Goal: Task Accomplishment & Management: Manage account settings

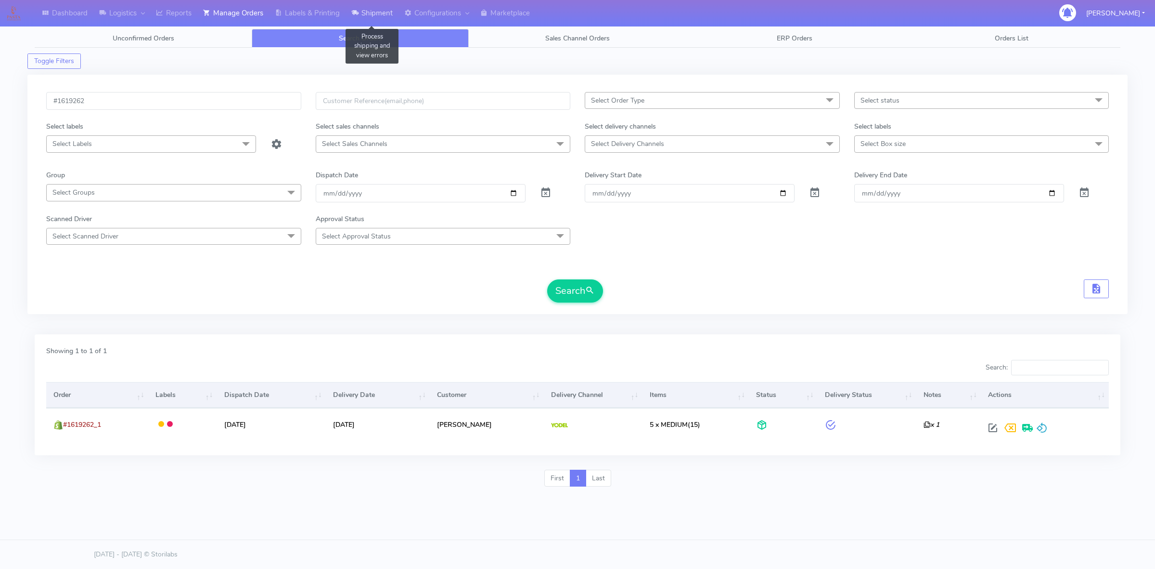
click at [384, 14] on link "Shipment" at bounding box center [372, 13] width 53 height 26
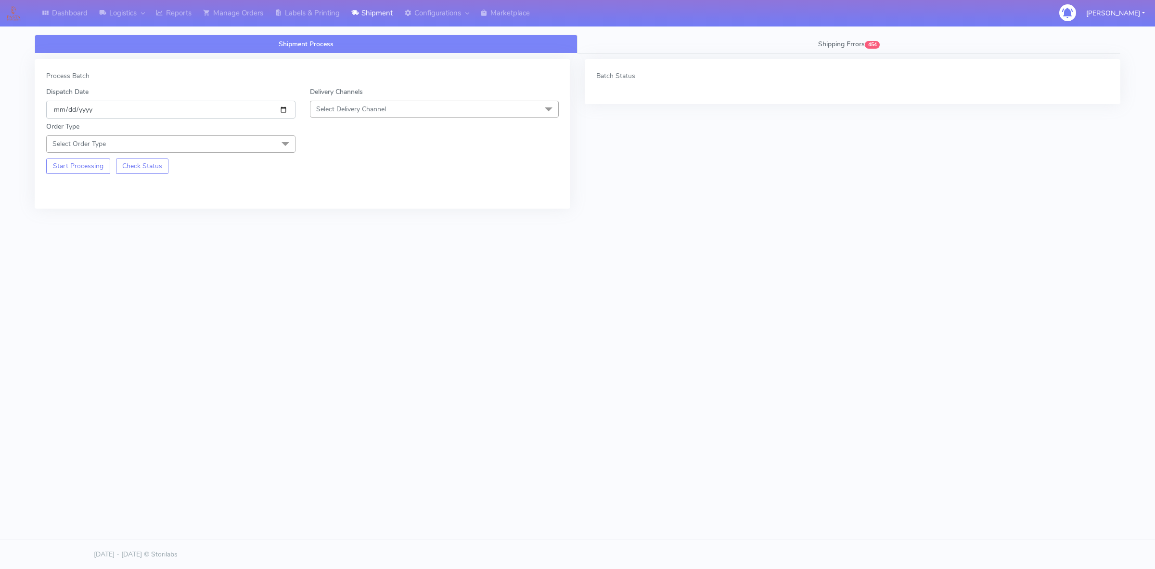
click at [284, 114] on input "[DATE]" at bounding box center [170, 110] width 249 height 18
type input "[DATE]"
click at [353, 115] on span "Select Delivery Channel" at bounding box center [434, 109] width 249 height 17
click at [345, 167] on div "OnFleet" at bounding box center [434, 170] width 239 height 10
click at [234, 143] on span "Select Order Type" at bounding box center [170, 143] width 249 height 17
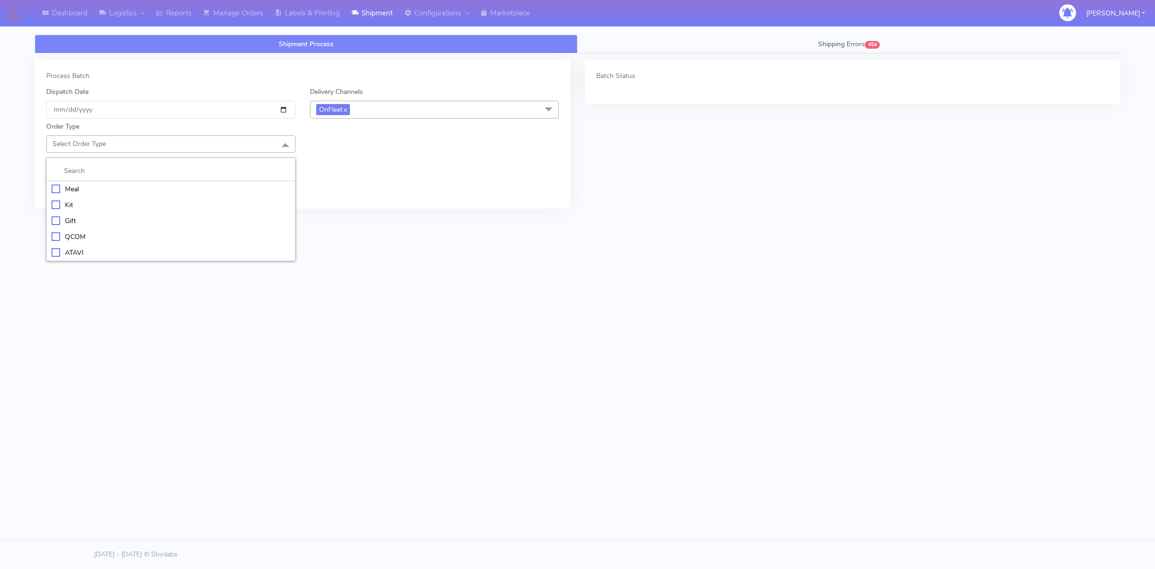
click at [77, 187] on div "Meal" at bounding box center [171, 189] width 239 height 10
click at [356, 147] on span "Select Box Size" at bounding box center [339, 143] width 46 height 9
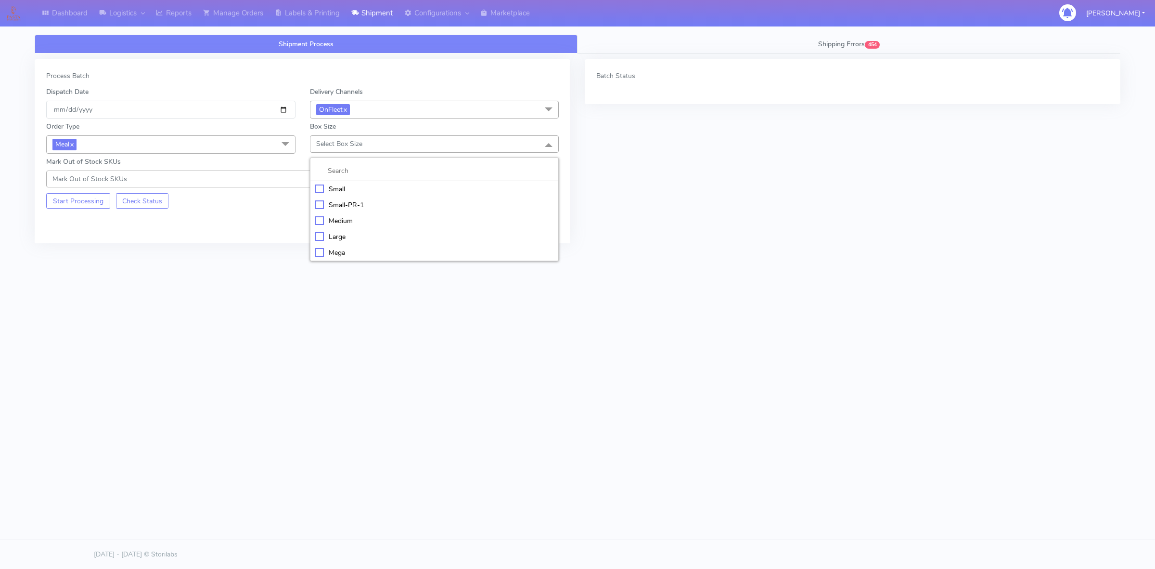
click at [345, 190] on div "Small" at bounding box center [434, 189] width 239 height 10
click at [77, 201] on button "Start Processing" at bounding box center [78, 200] width 64 height 15
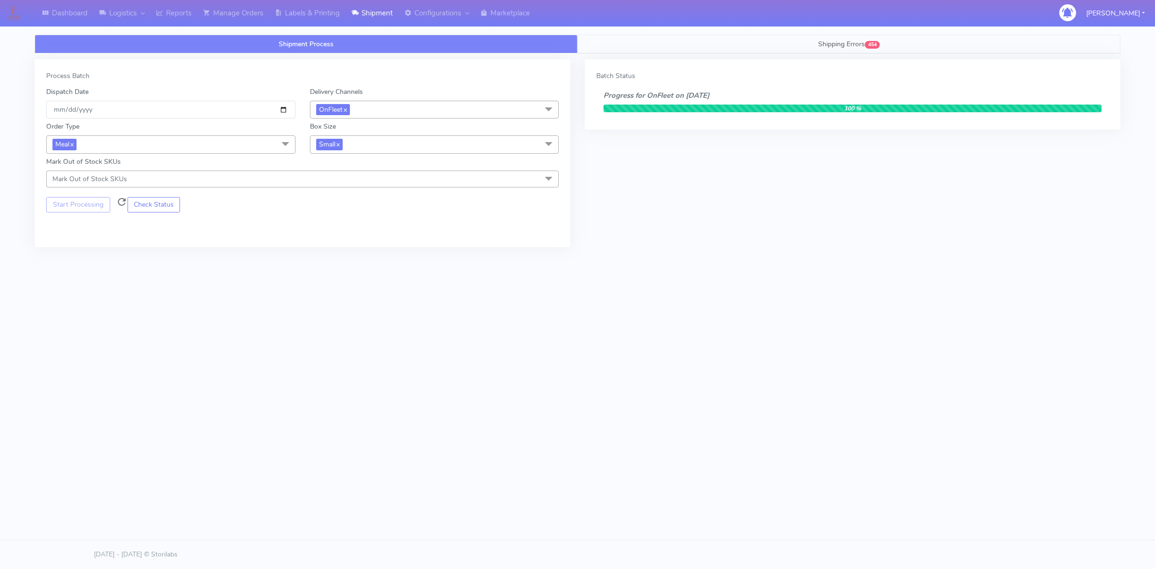
click at [752, 36] on link "Shipping Errors 454" at bounding box center [849, 44] width 543 height 19
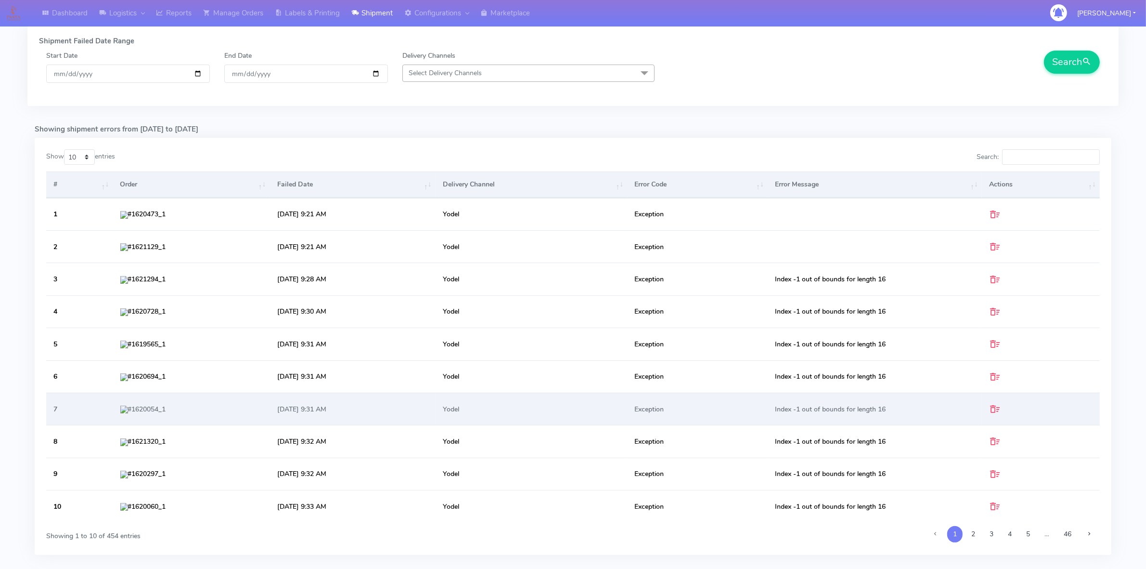
scroll to position [160, 0]
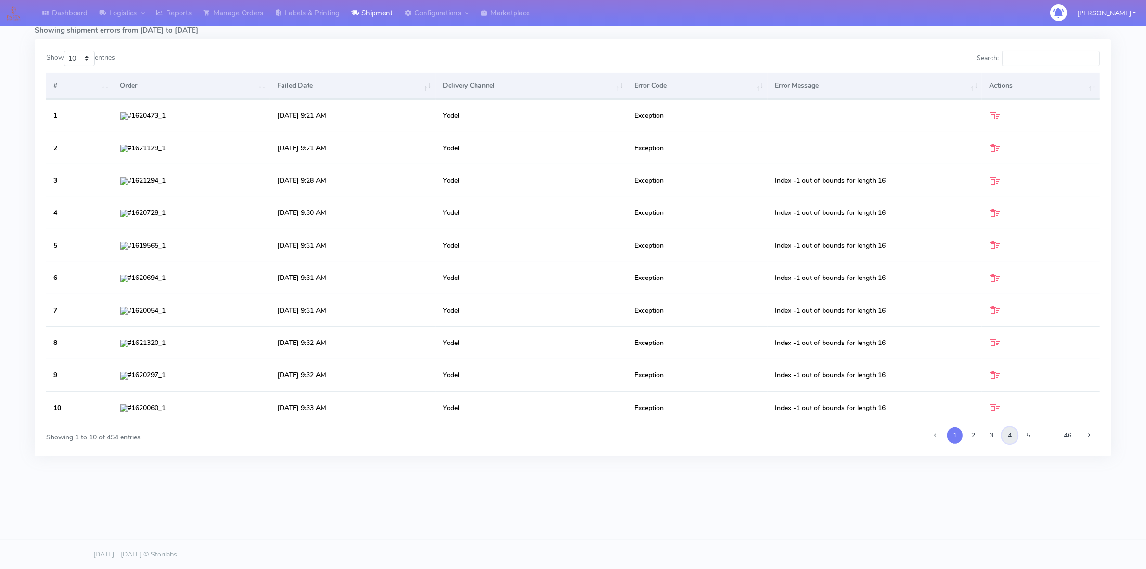
click at [1011, 434] on link "4" at bounding box center [1009, 435] width 15 height 16
click at [1027, 432] on link "5" at bounding box center [1028, 435] width 15 height 16
click at [1027, 432] on link "6" at bounding box center [1028, 435] width 15 height 16
click at [1027, 432] on link "7" at bounding box center [1028, 435] width 15 height 16
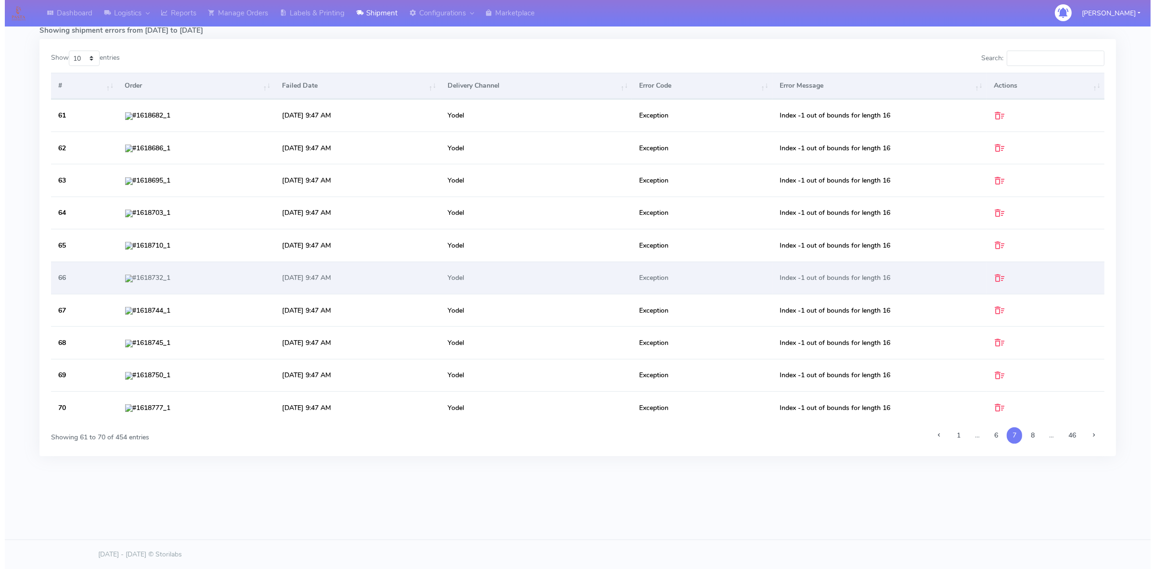
scroll to position [0, 0]
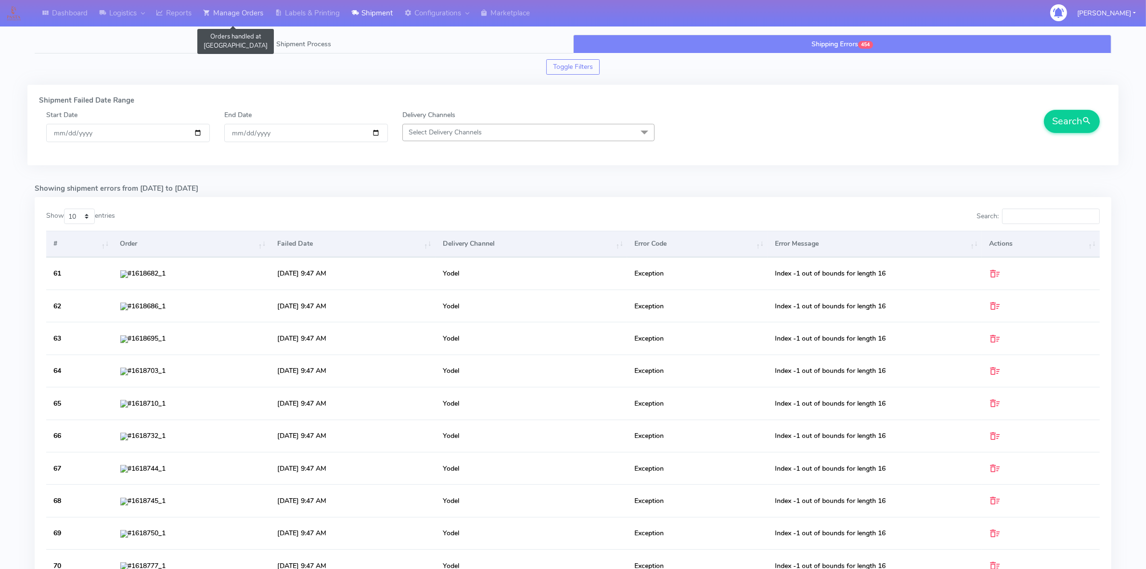
click at [233, 14] on link "Manage Orders" at bounding box center [233, 13] width 72 height 26
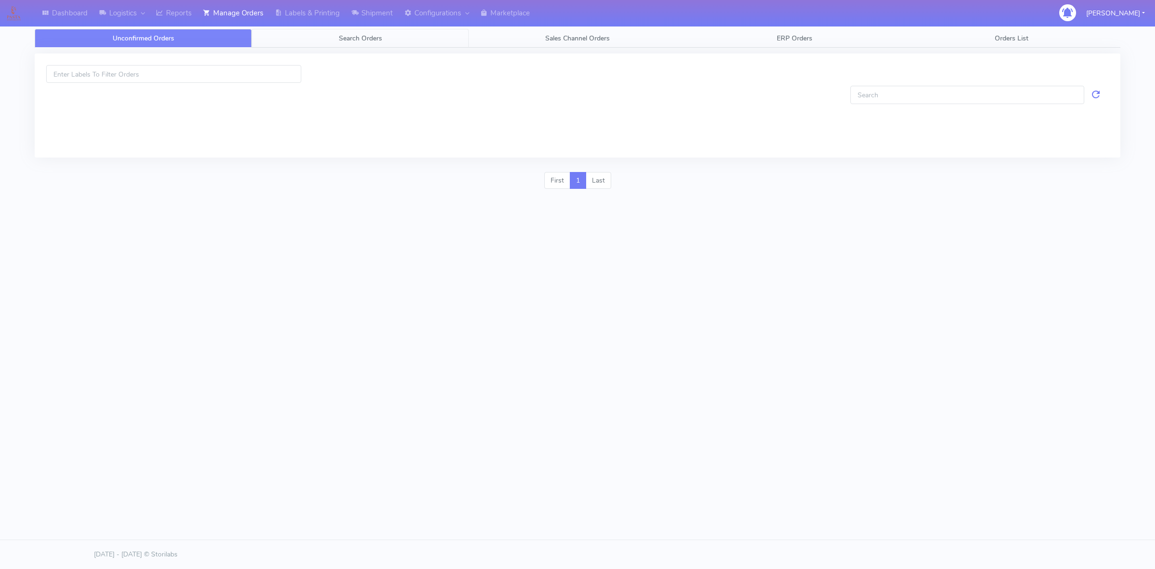
click at [323, 37] on link "Search Orders" at bounding box center [360, 38] width 217 height 19
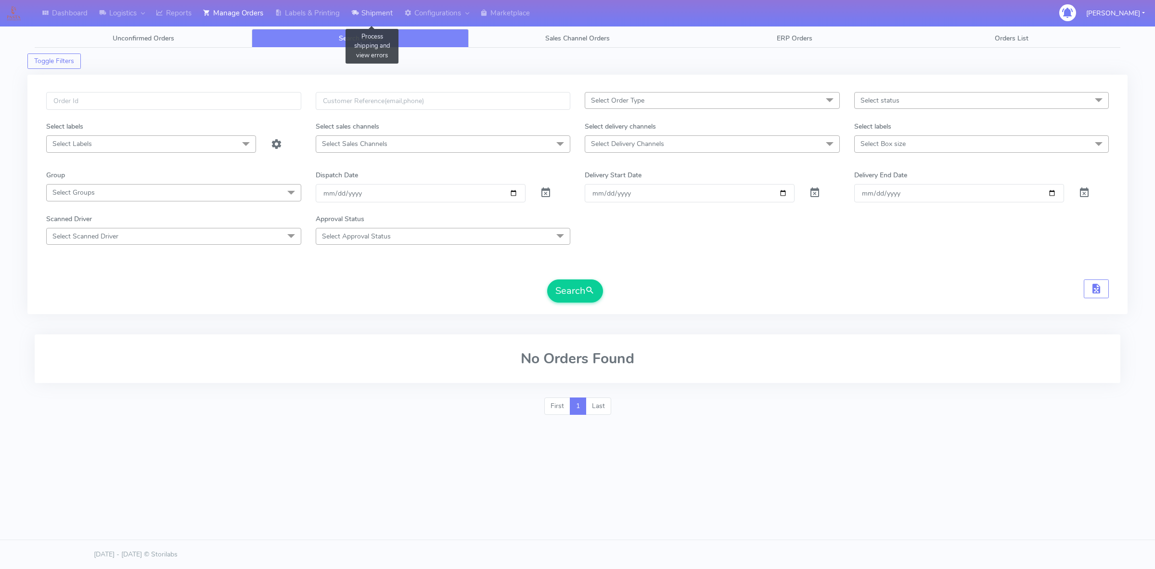
click at [371, 11] on link "Shipment" at bounding box center [372, 13] width 53 height 26
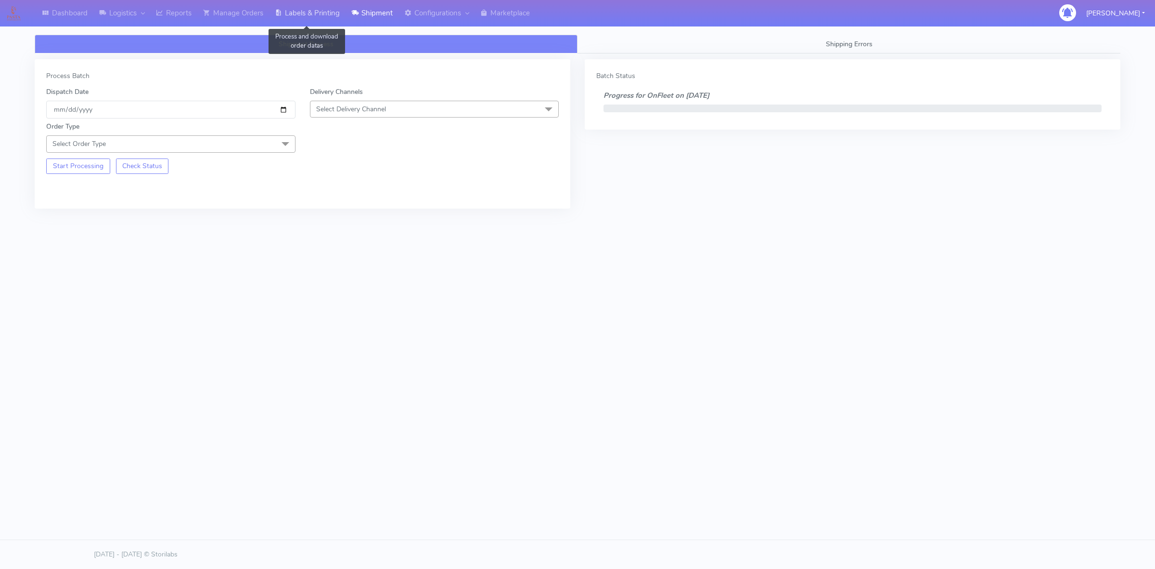
click at [325, 14] on link "Labels & Printing" at bounding box center [307, 13] width 77 height 26
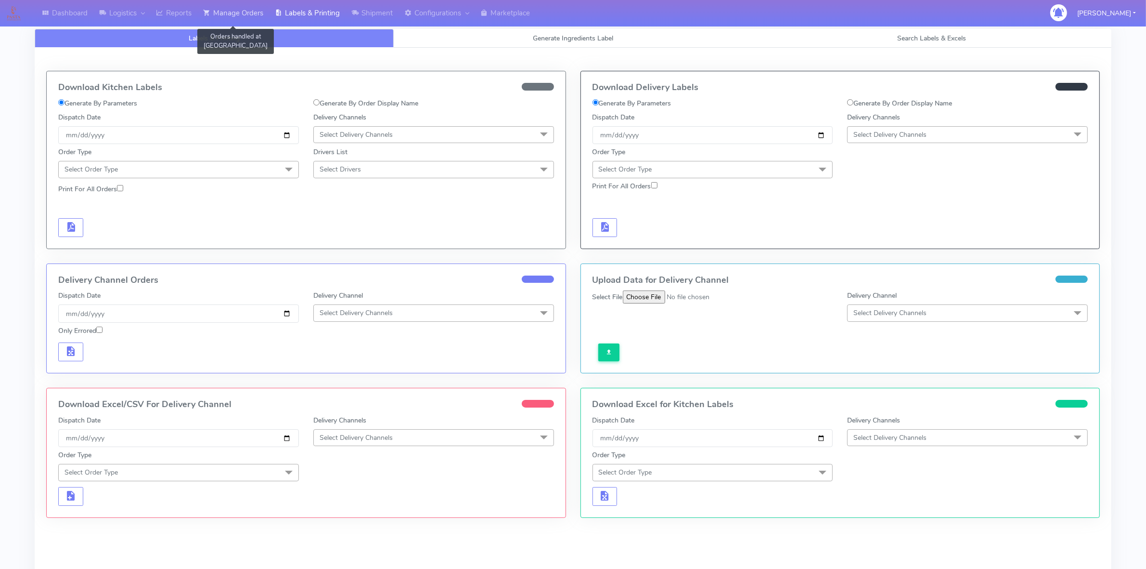
click at [253, 10] on link "Manage Orders" at bounding box center [233, 13] width 72 height 26
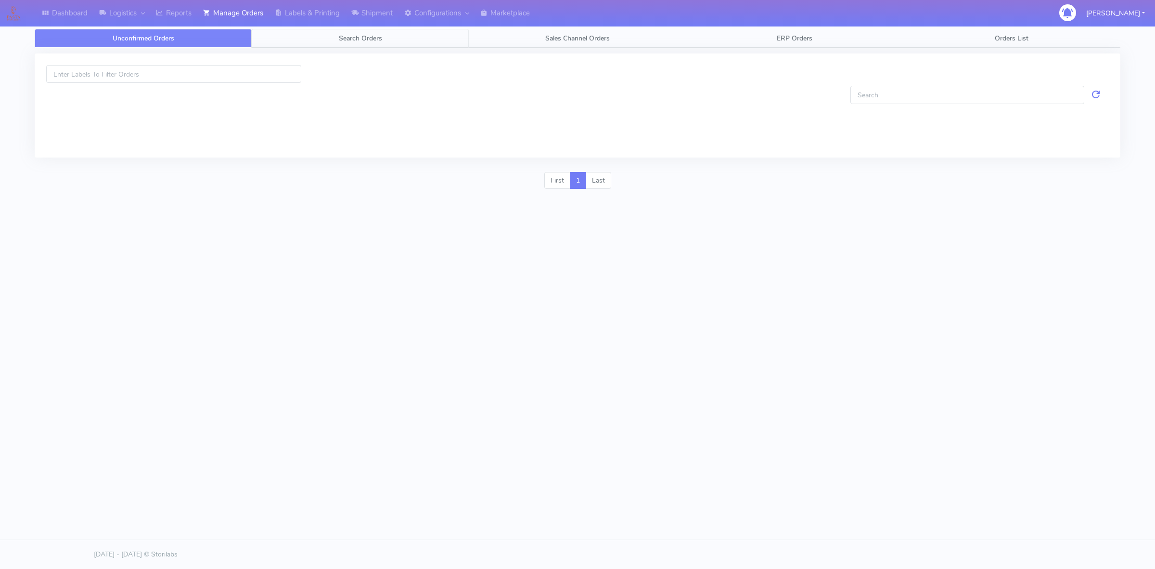
click at [356, 43] on link "Search Orders" at bounding box center [360, 38] width 217 height 19
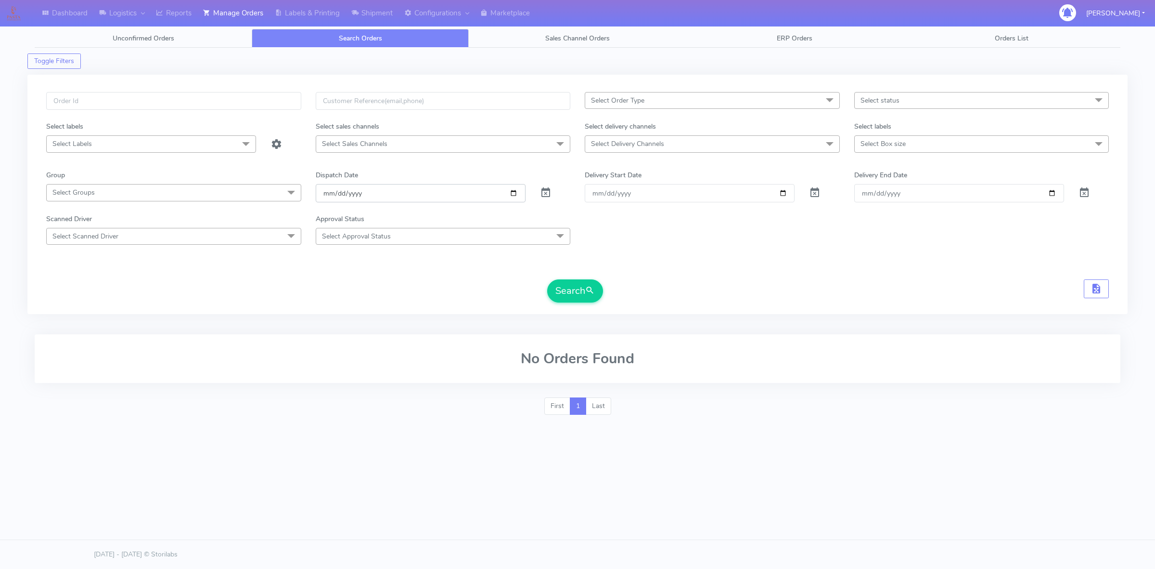
click at [510, 194] on input "[DATE]" at bounding box center [421, 193] width 210 height 18
type input "[DATE]"
click at [616, 145] on span "Select Delivery Channels" at bounding box center [627, 143] width 73 height 9
click at [636, 103] on span "Select Order Type" at bounding box center [617, 100] width 53 height 9
click at [530, 168] on form "Select Order Type Select All MEALS ATAVI One Off Pasta Club Gift Kit Event Unkn…" at bounding box center [577, 197] width 1063 height 210
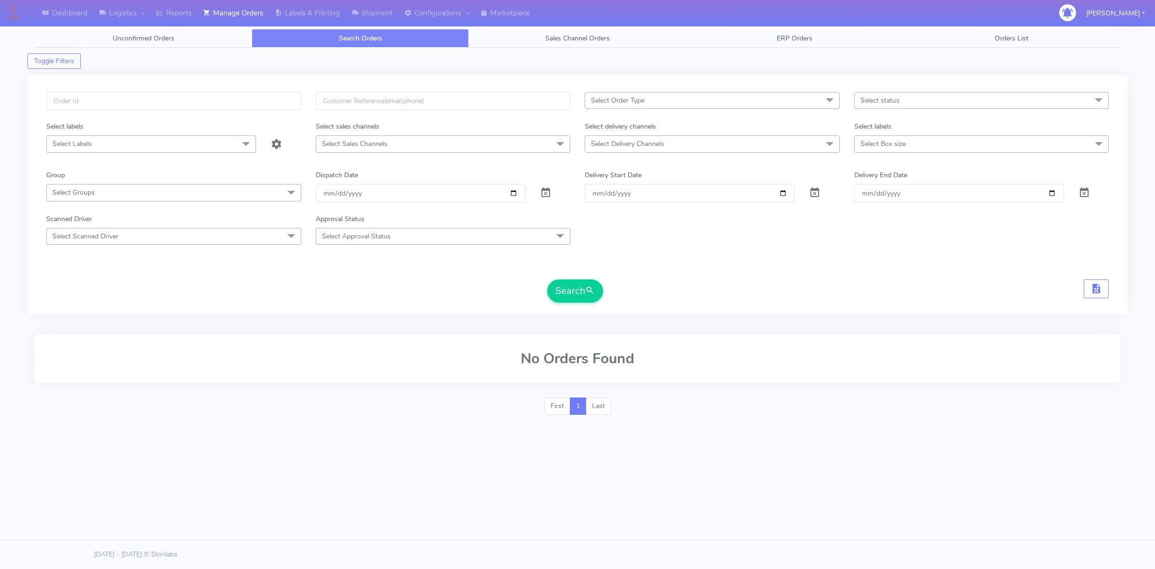
click at [668, 150] on span "Select Delivery Channels" at bounding box center [712, 143] width 255 height 17
click at [668, 149] on span "Select Delivery Channels" at bounding box center [712, 143] width 255 height 17
drag, startPoint x: 753, startPoint y: 196, endPoint x: 763, endPoint y: 185, distance: 14.3
click at [759, 191] on input "Order" at bounding box center [690, 193] width 210 height 18
click at [795, 143] on span "Select Delivery Channels" at bounding box center [712, 143] width 255 height 17
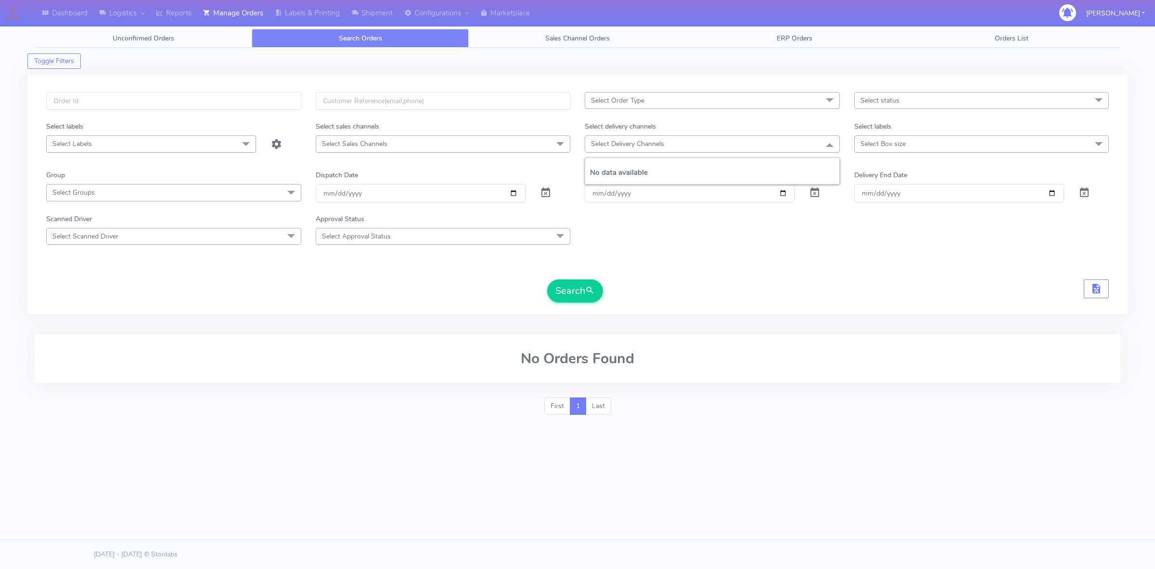
click at [795, 143] on span "Select Delivery Channels" at bounding box center [712, 143] width 255 height 17
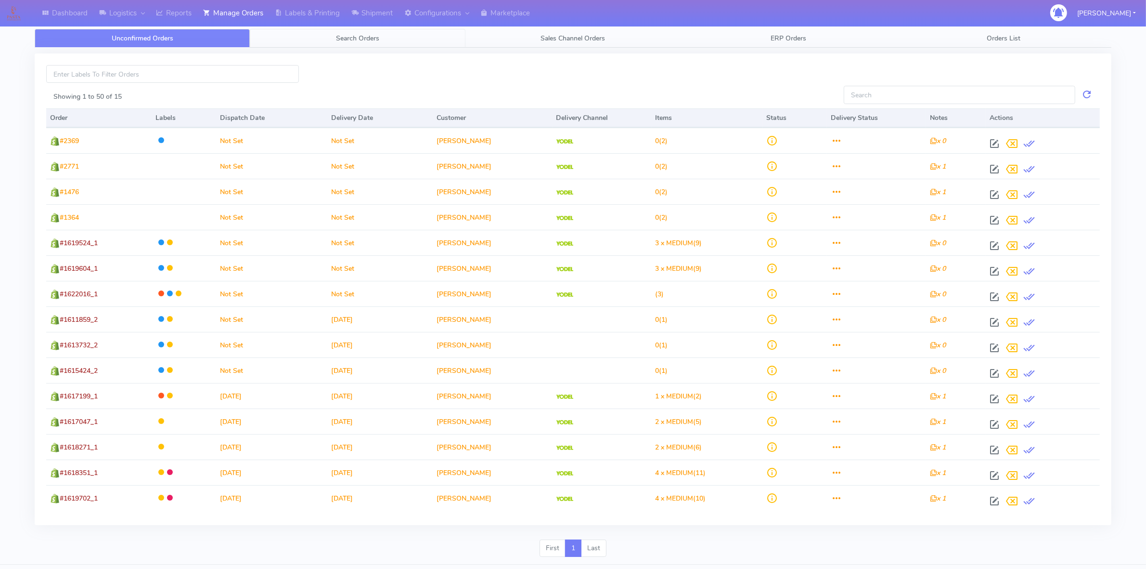
click at [352, 41] on span "Search Orders" at bounding box center [357, 38] width 43 height 9
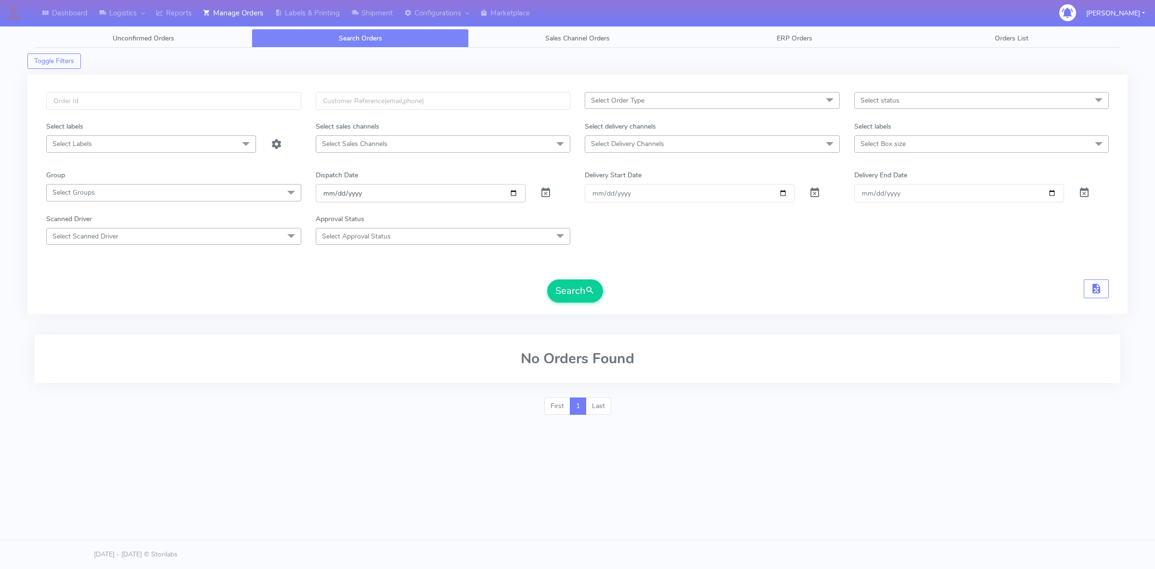
click at [516, 191] on input "[DATE]" at bounding box center [421, 193] width 210 height 18
type input "[DATE]"
click at [625, 146] on span "Select Delivery Channels" at bounding box center [627, 143] width 73 height 9
click at [627, 225] on div "OnFleet" at bounding box center [712, 225] width 245 height 10
checkbox input "true"
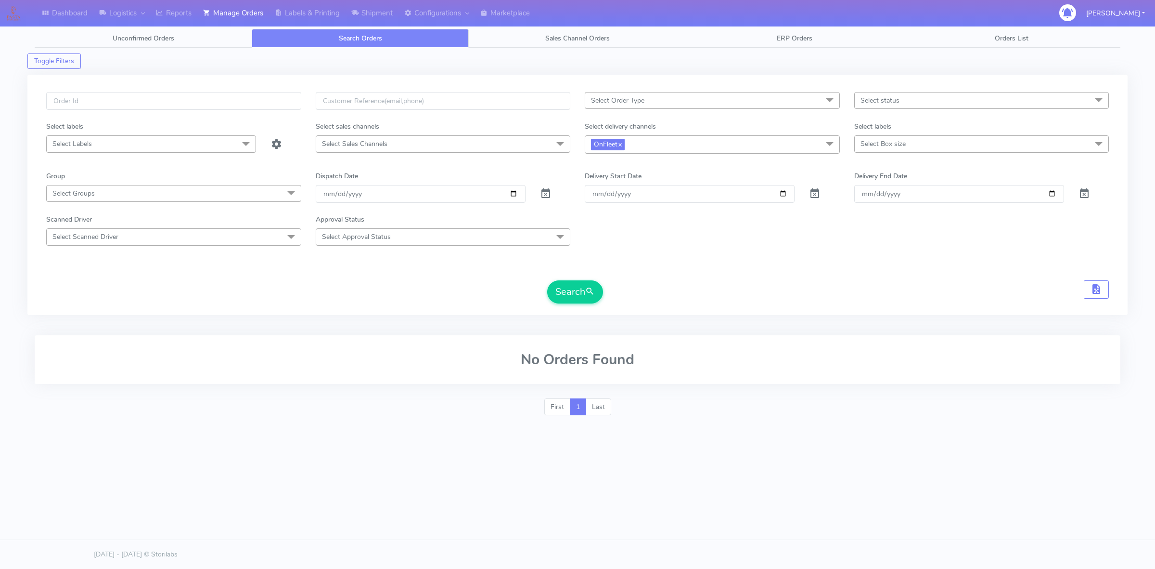
click at [504, 266] on form "Select Order Type Select All MEALS ATAVI One Off Pasta Club Gift Kit Event Unkn…" at bounding box center [577, 197] width 1063 height 211
click at [569, 290] on button "Search" at bounding box center [575, 291] width 56 height 23
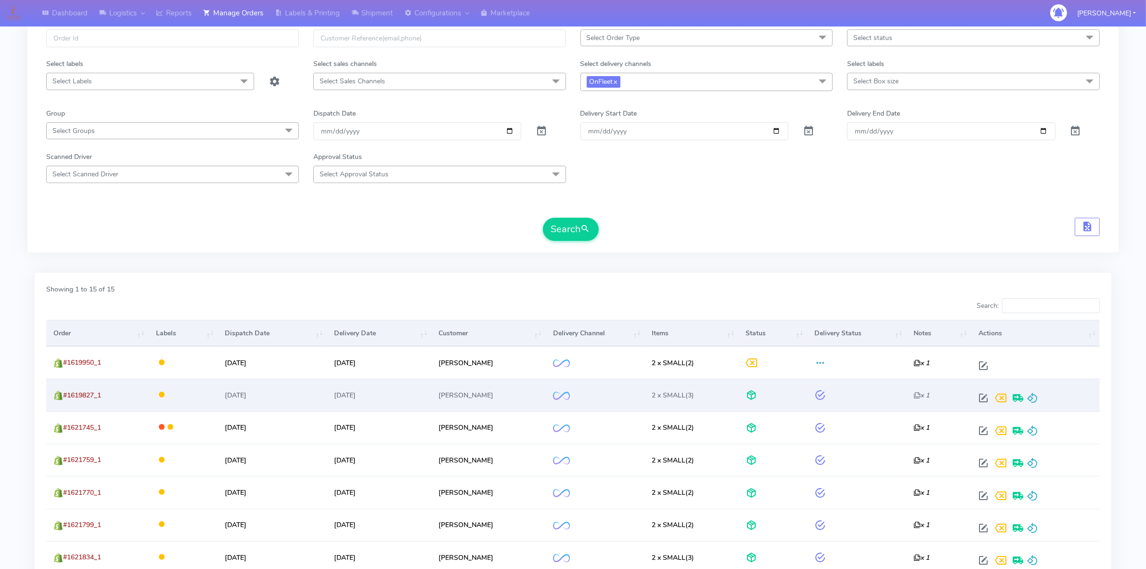
scroll to position [181, 0]
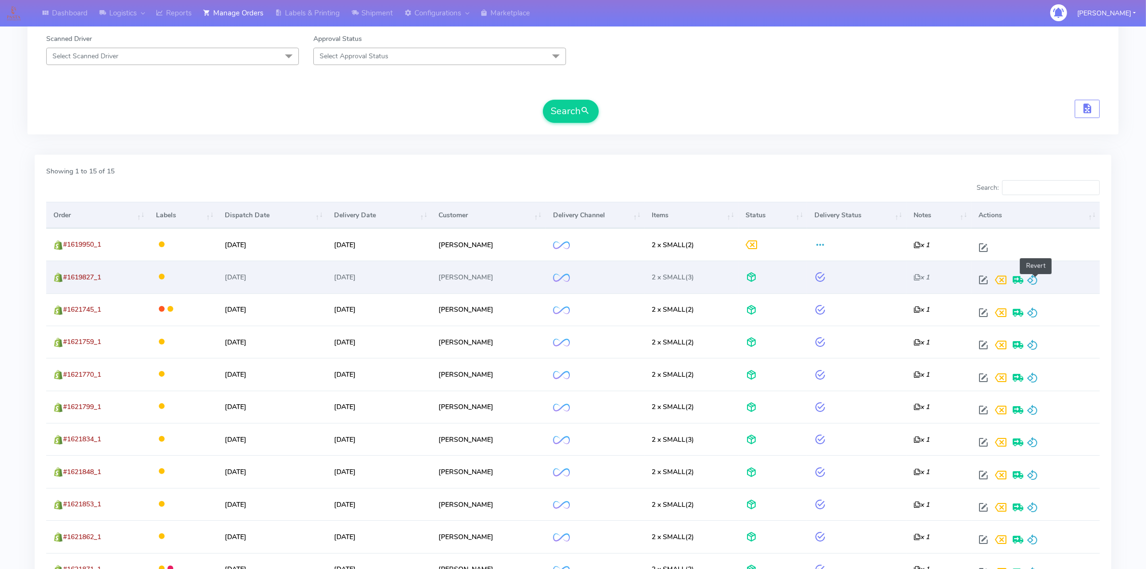
click at [1036, 282] on span at bounding box center [1033, 281] width 12 height 9
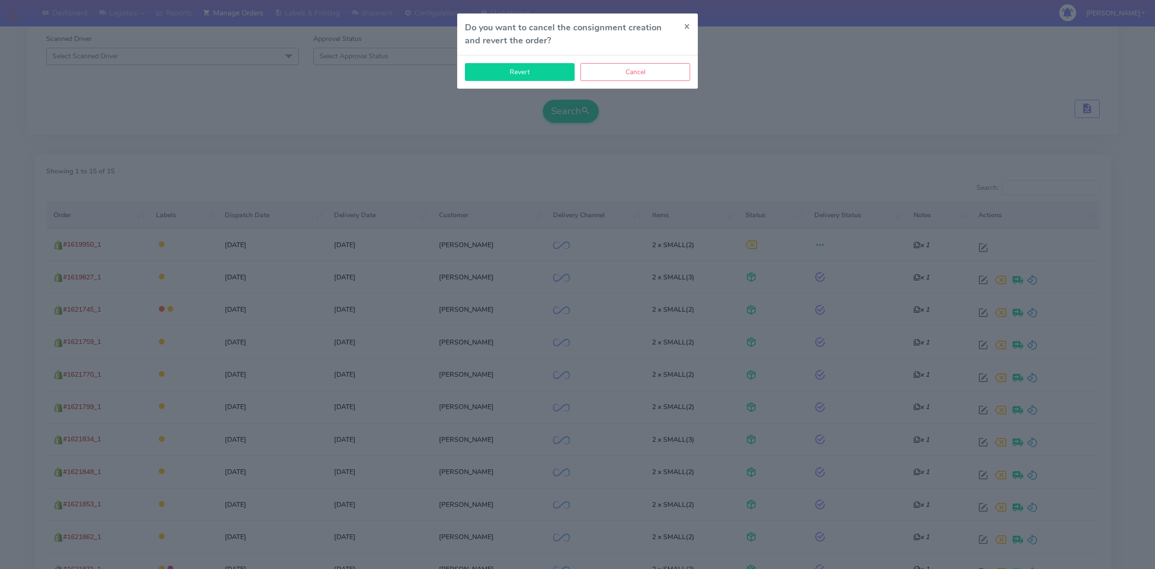
click at [532, 74] on button "Revert" at bounding box center [520, 72] width 110 height 18
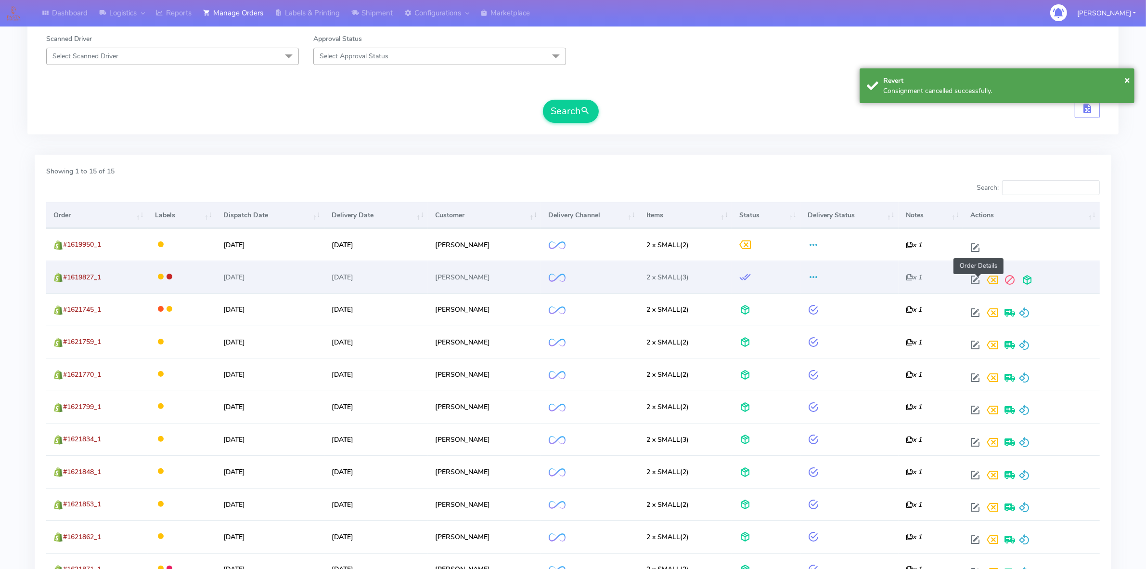
click at [977, 278] on span at bounding box center [975, 281] width 17 height 9
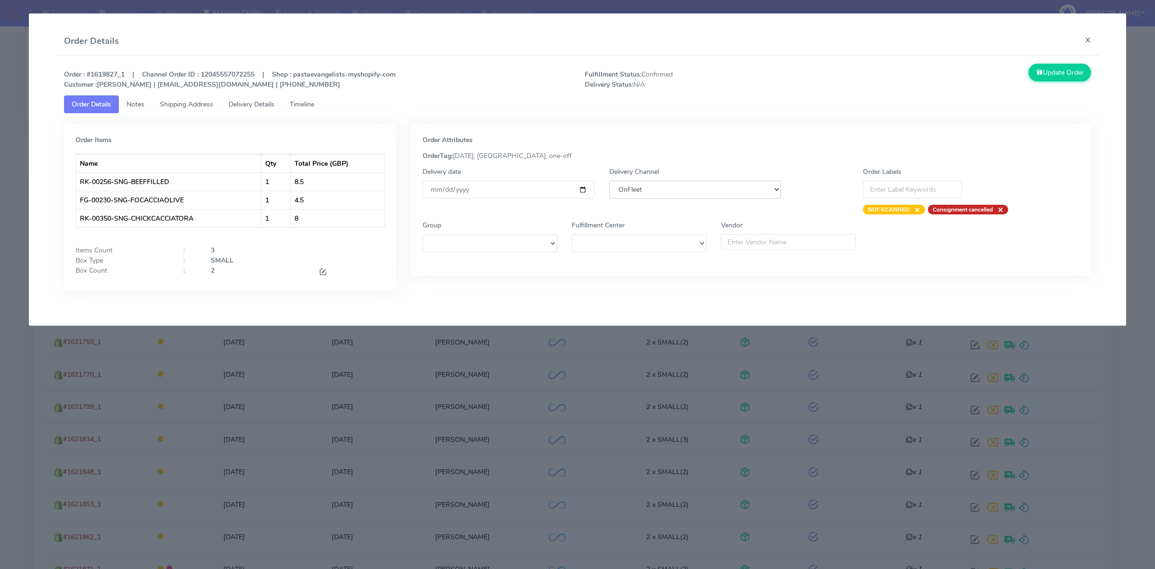
click at [708, 187] on select "DHL OnFleet Royal Mail DPD Yodel MaxOptra Amazon Collection" at bounding box center [695, 190] width 172 height 18
select select "5"
click at [609, 181] on select "DHL OnFleet Royal Mail DPD Yodel MaxOptra Amazon Collection" at bounding box center [695, 190] width 172 height 18
click at [1052, 71] on button "Update Order" at bounding box center [1060, 73] width 63 height 18
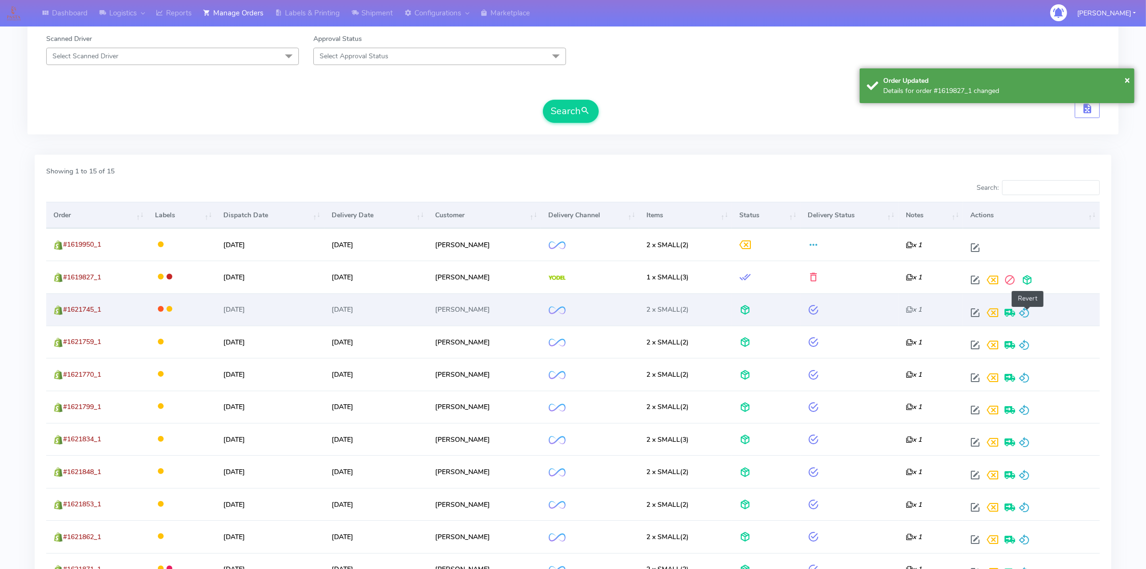
click at [1029, 318] on span at bounding box center [1025, 314] width 12 height 9
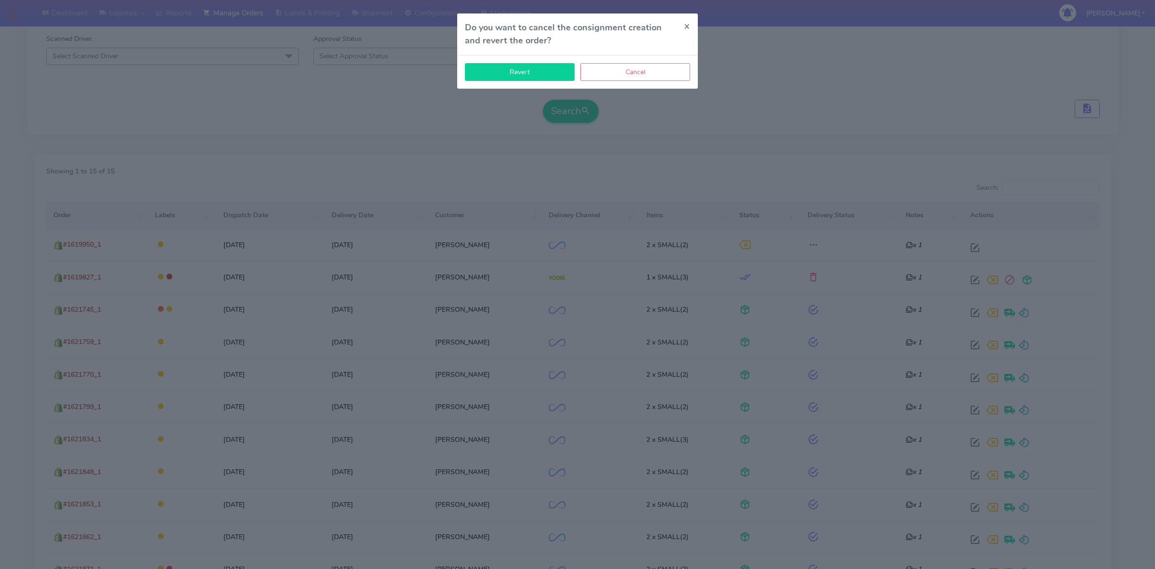
click at [537, 71] on button "Revert" at bounding box center [520, 72] width 110 height 18
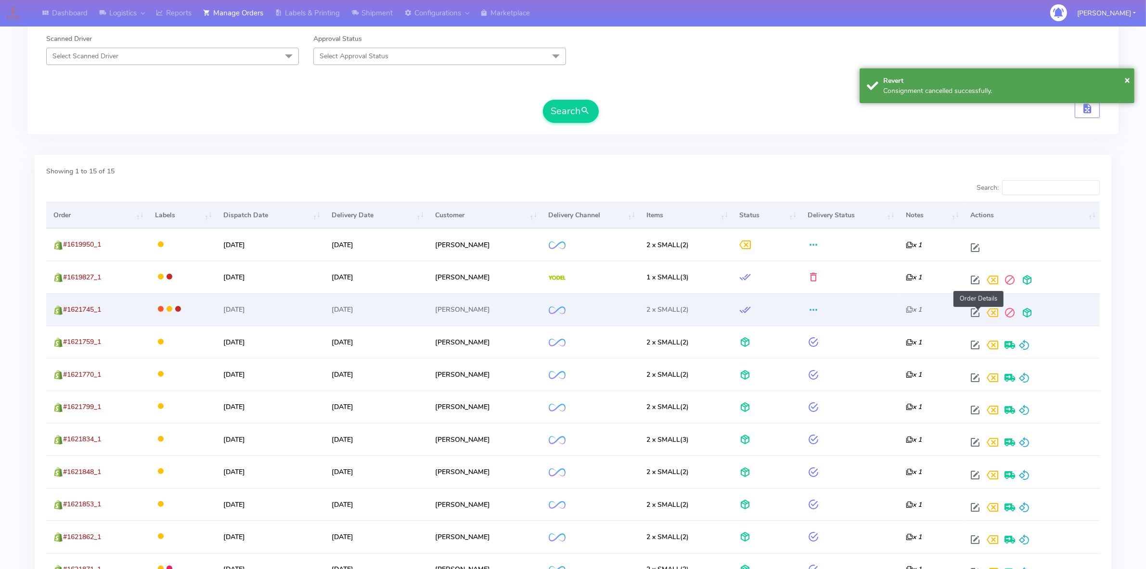
click at [974, 310] on span at bounding box center [975, 314] width 17 height 9
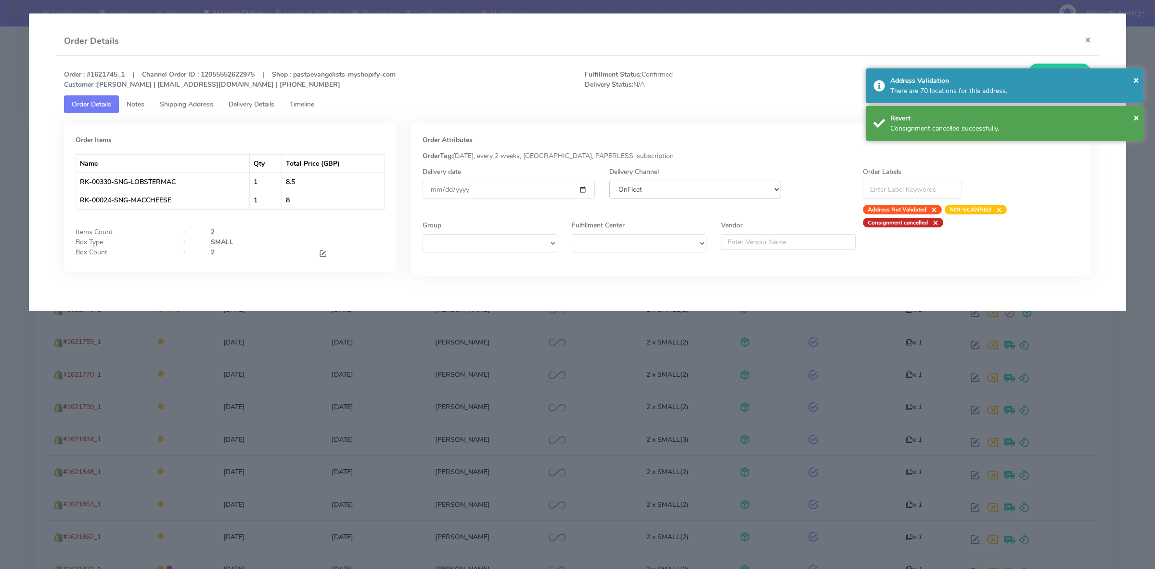
click at [658, 195] on select "DHL OnFleet Royal Mail DPD Yodel MaxOptra Amazon Collection" at bounding box center [695, 190] width 172 height 18
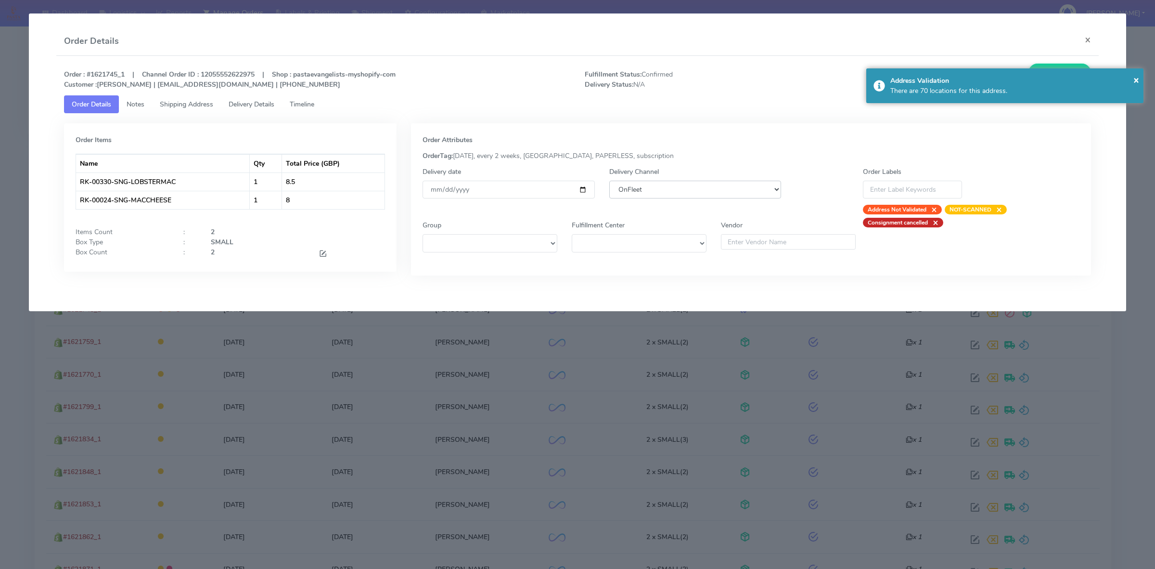
select select "5"
click at [609, 181] on select "DHL OnFleet Royal Mail DPD Yodel MaxOptra Amazon Collection" at bounding box center [695, 190] width 172 height 18
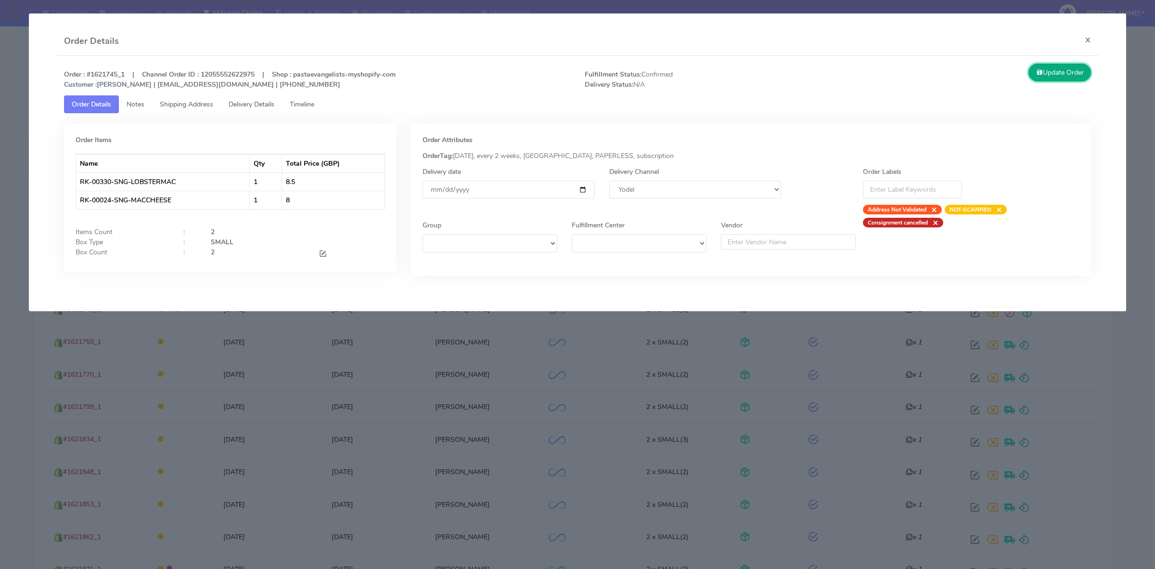
click at [1074, 78] on button "Update Order" at bounding box center [1060, 73] width 63 height 18
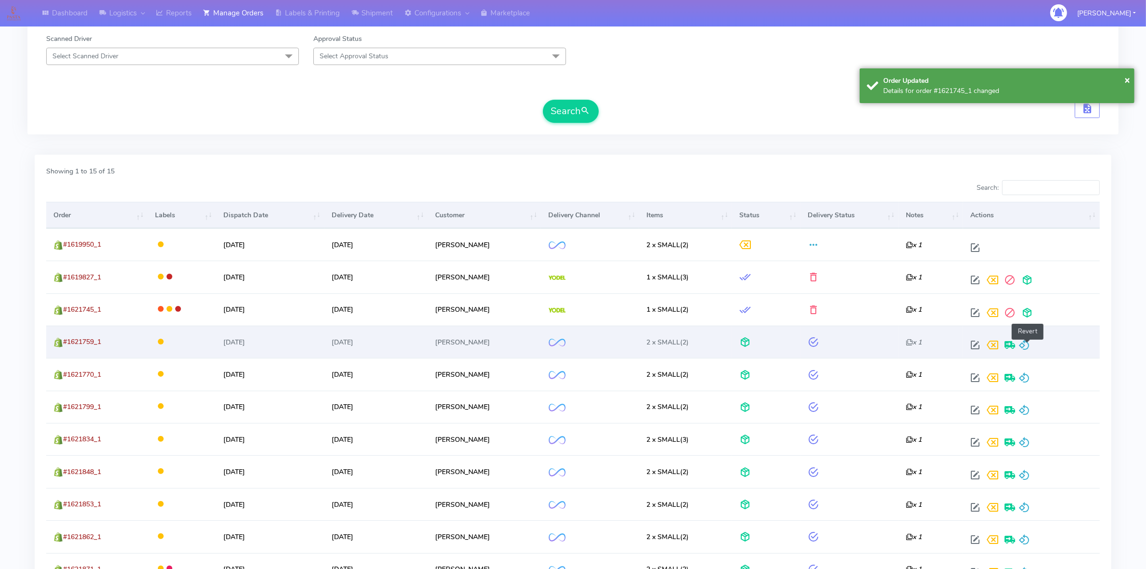
click at [1026, 347] on span at bounding box center [1025, 346] width 12 height 9
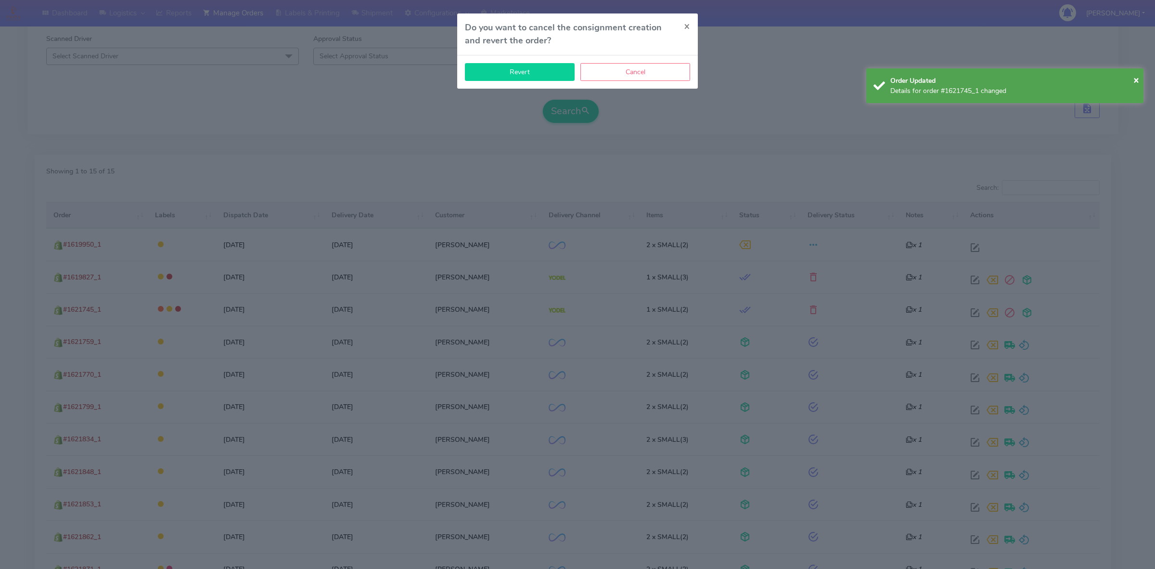
click at [528, 77] on button "Revert" at bounding box center [520, 72] width 110 height 18
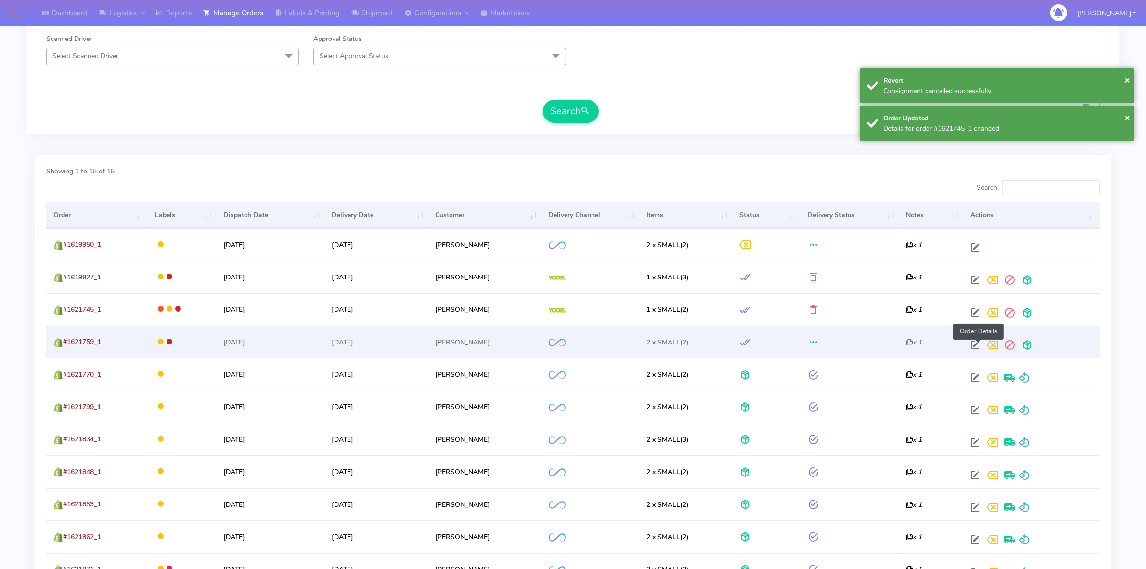
click at [979, 347] on span at bounding box center [975, 346] width 17 height 9
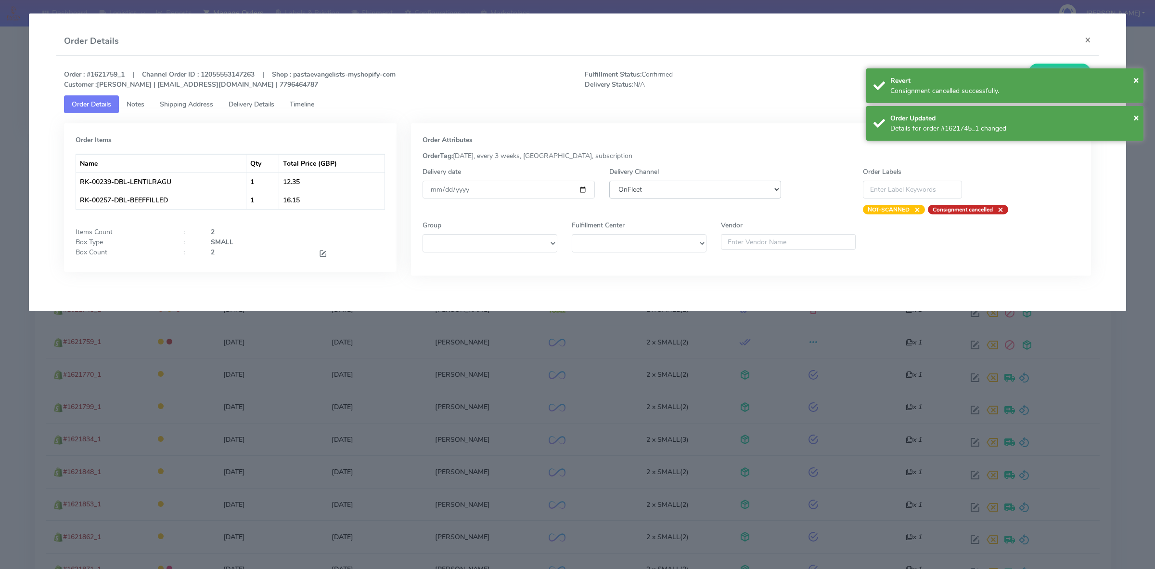
click at [672, 189] on select "DHL OnFleet Royal Mail DPD Yodel MaxOptra Amazon Collection" at bounding box center [695, 190] width 172 height 18
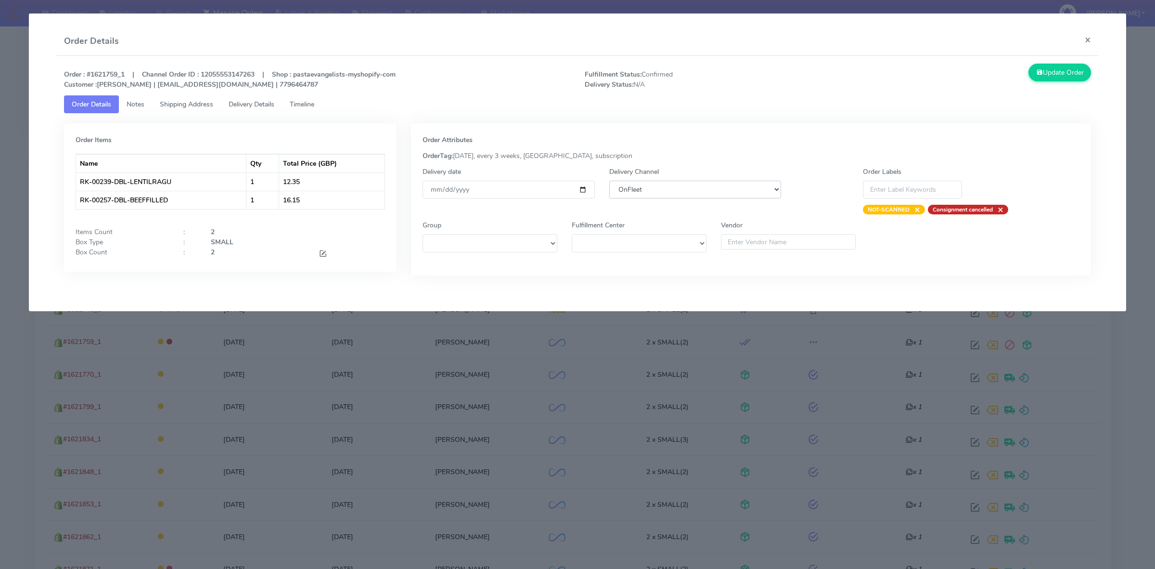
select select "5"
click at [609, 181] on select "DHL OnFleet Royal Mail DPD Yodel MaxOptra Amazon Collection" at bounding box center [695, 190] width 172 height 18
click at [1056, 71] on button "Update Order" at bounding box center [1060, 73] width 63 height 18
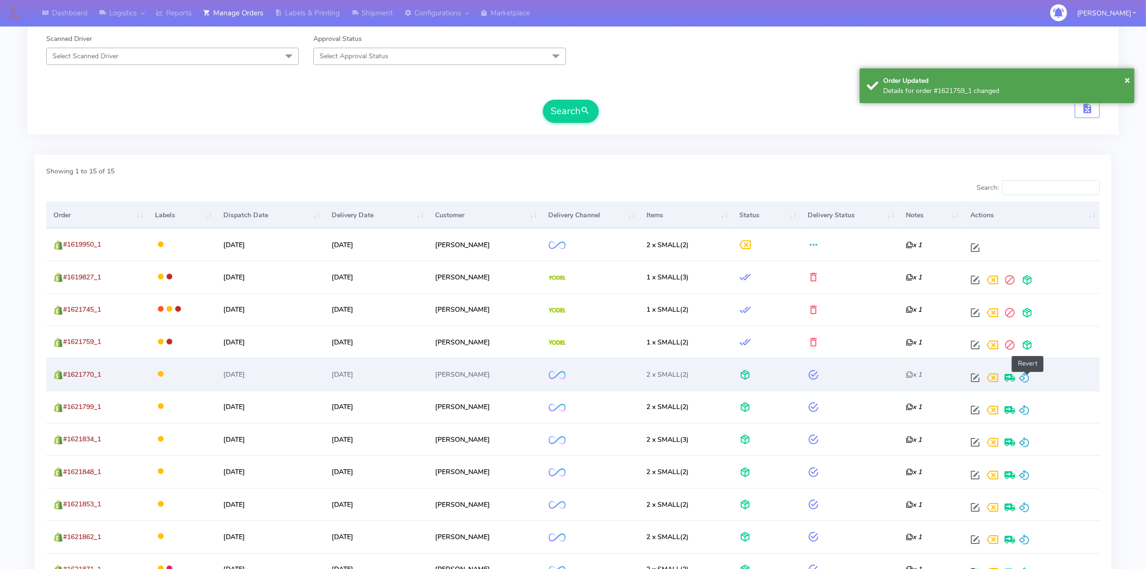
click at [1029, 375] on span at bounding box center [1025, 379] width 12 height 9
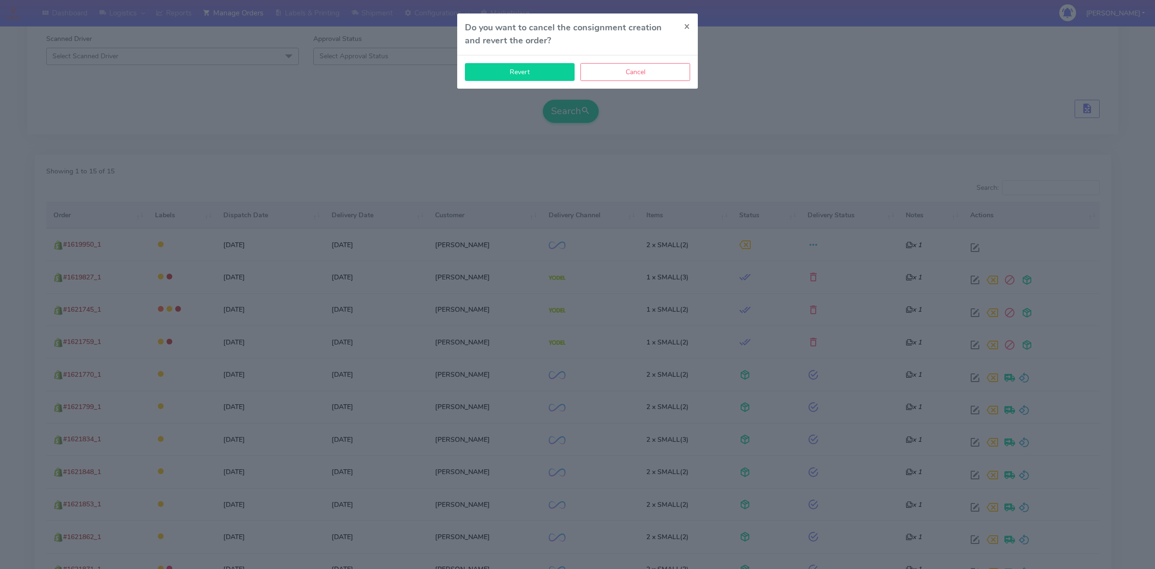
click at [538, 77] on button "Revert" at bounding box center [520, 72] width 110 height 18
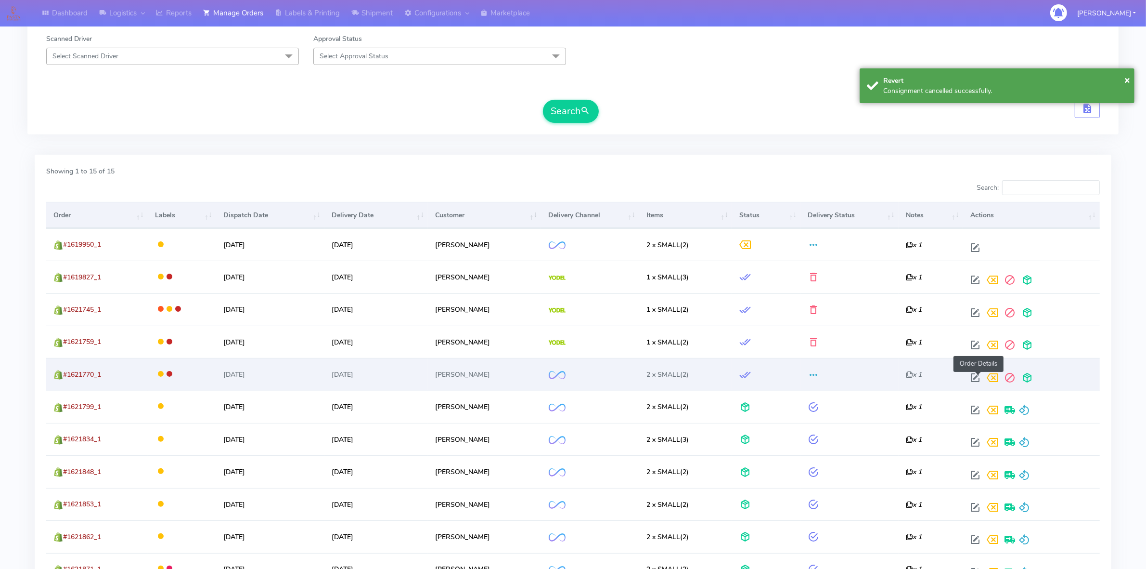
click at [976, 378] on span at bounding box center [975, 379] width 17 height 9
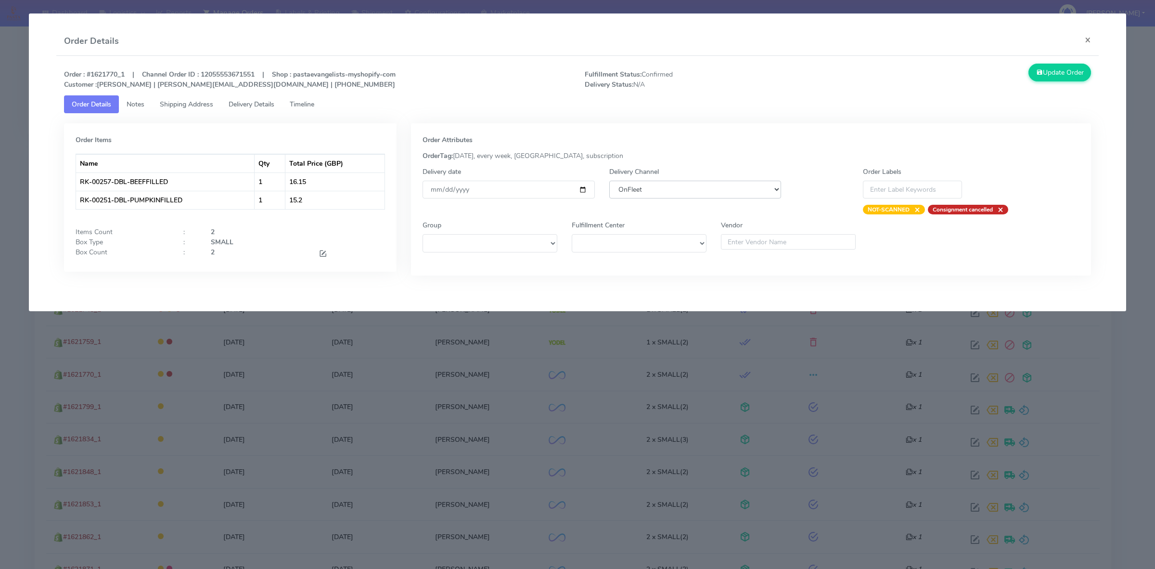
click at [686, 195] on select "DHL OnFleet Royal Mail DPD Yodel MaxOptra Amazon Collection" at bounding box center [695, 190] width 172 height 18
click at [609, 181] on select "DHL OnFleet Royal Mail DPD Yodel MaxOptra Amazon Collection" at bounding box center [695, 190] width 172 height 18
click at [658, 188] on select "DHL OnFleet Royal Mail DPD Yodel MaxOptra Amazon Collection" at bounding box center [695, 190] width 172 height 18
select select "5"
click at [609, 181] on select "DHL OnFleet Royal Mail DPD Yodel MaxOptra Amazon Collection" at bounding box center [695, 190] width 172 height 18
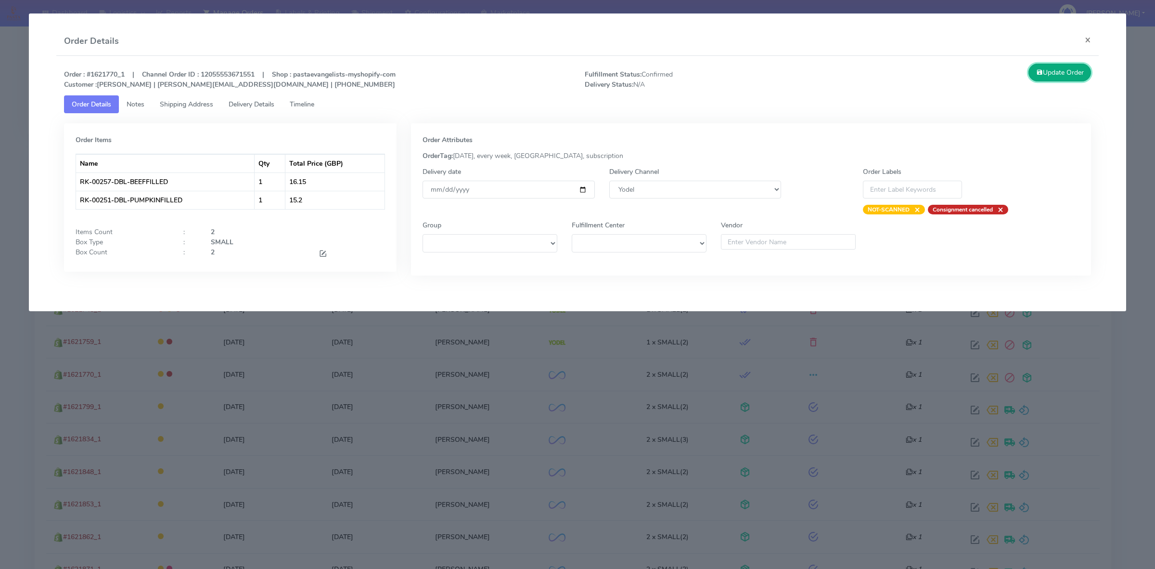
click at [1070, 74] on button "Update Order" at bounding box center [1060, 73] width 63 height 18
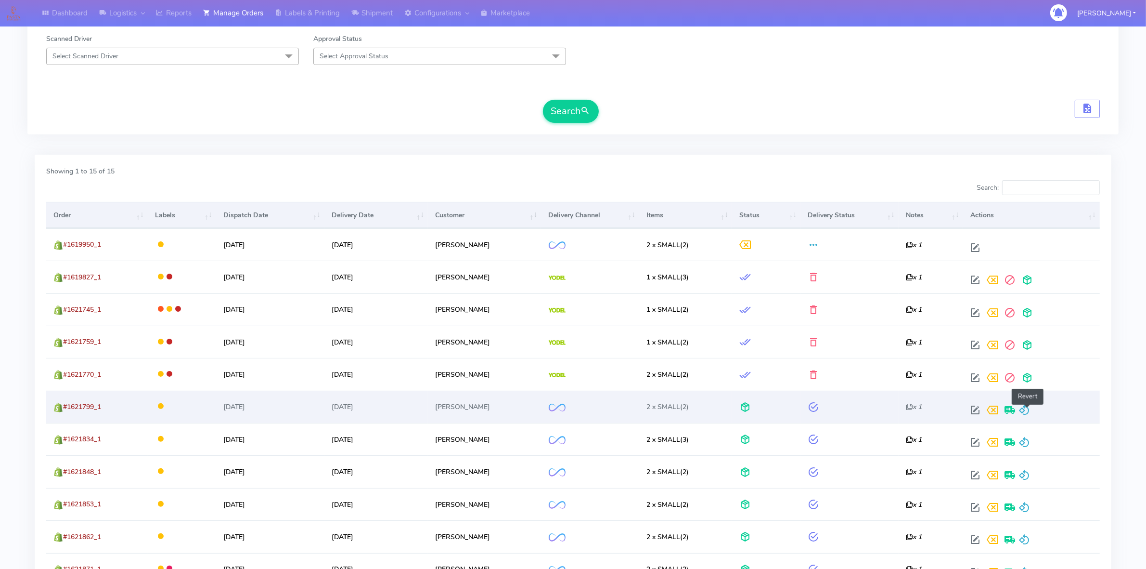
click at [1026, 409] on span at bounding box center [1025, 411] width 12 height 9
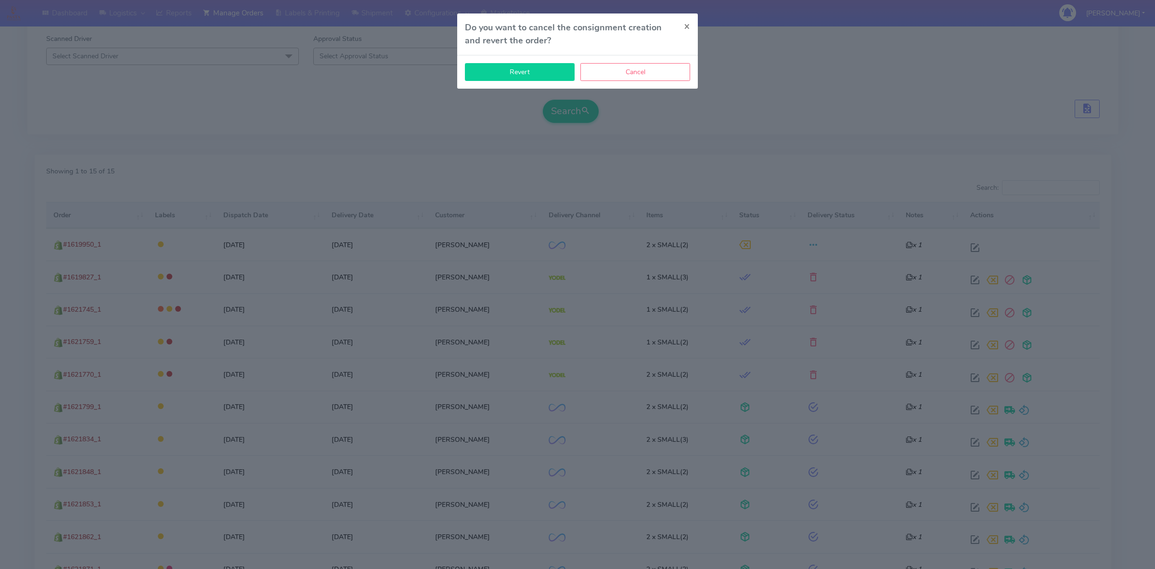
click at [535, 73] on button "Revert" at bounding box center [520, 72] width 110 height 18
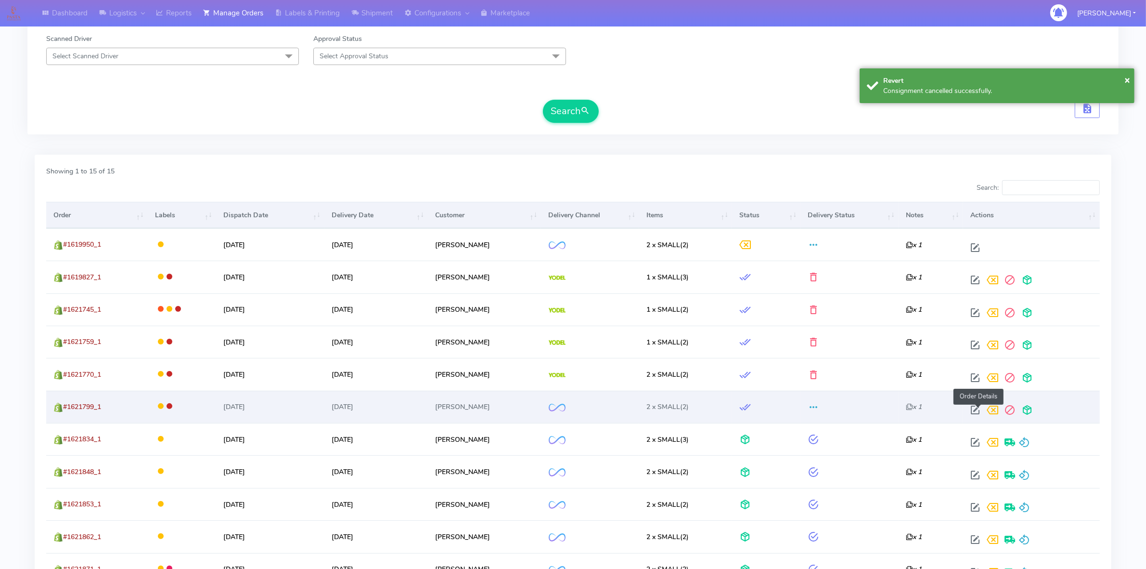
click at [977, 414] on span at bounding box center [975, 411] width 17 height 9
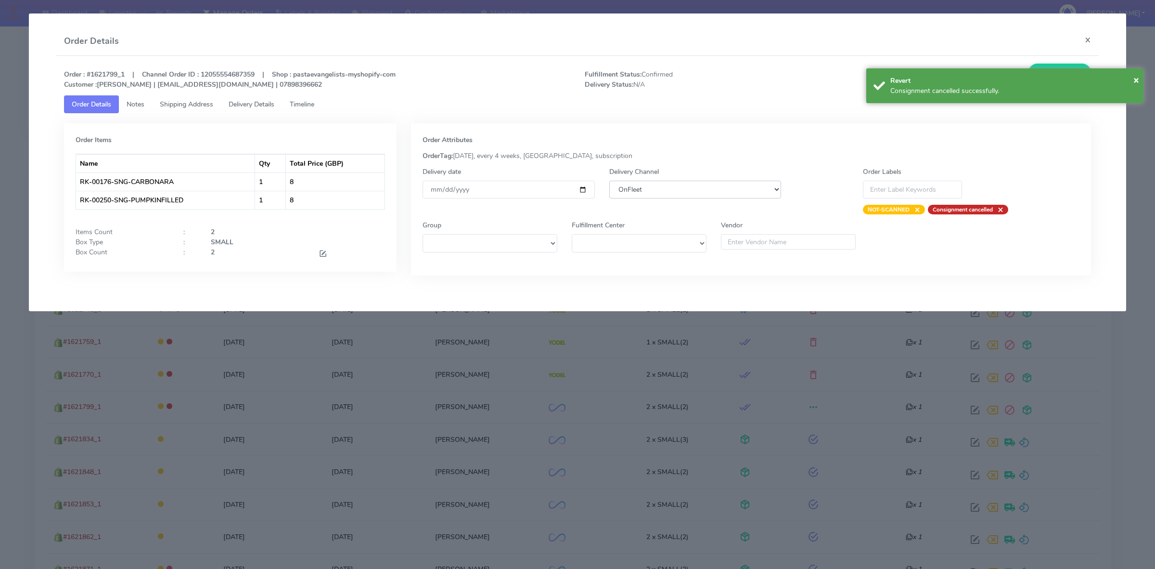
click at [627, 194] on select "DHL OnFleet Royal Mail DPD Yodel MaxOptra Amazon Collection" at bounding box center [695, 190] width 172 height 18
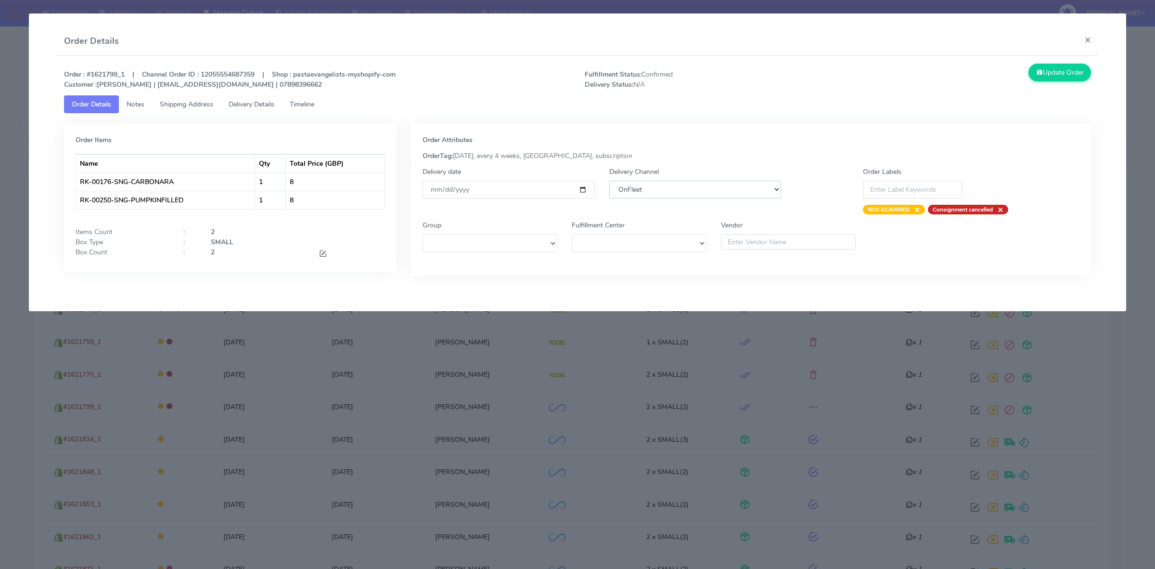
select select "5"
click at [609, 181] on select "DHL OnFleet Royal Mail DPD Yodel MaxOptra Amazon Collection" at bounding box center [695, 190] width 172 height 18
click at [1035, 80] on button "Update Order" at bounding box center [1060, 73] width 63 height 18
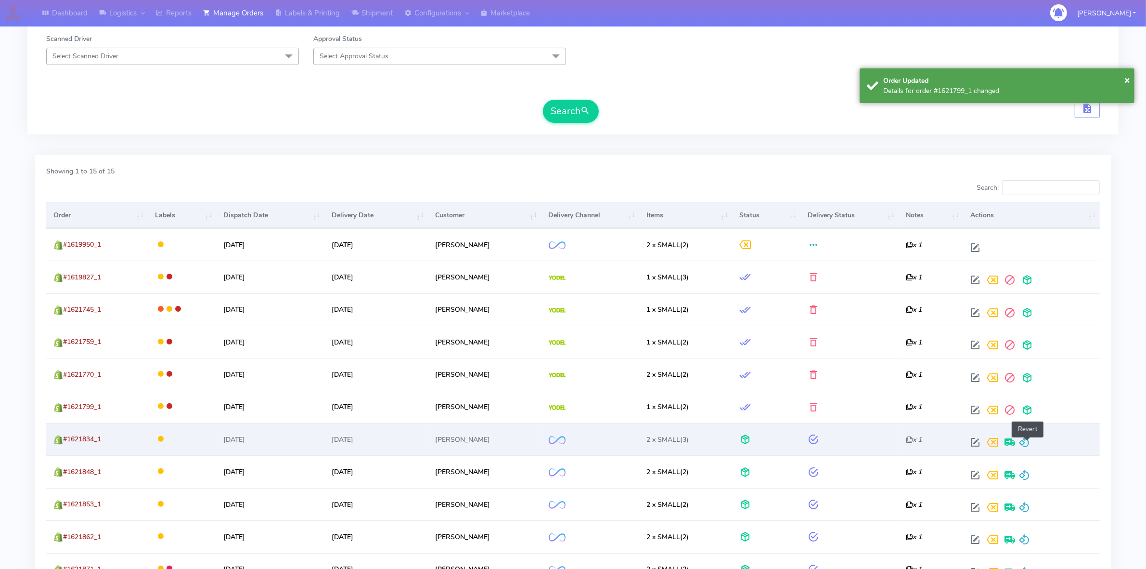
click at [1028, 442] on span at bounding box center [1025, 444] width 12 height 9
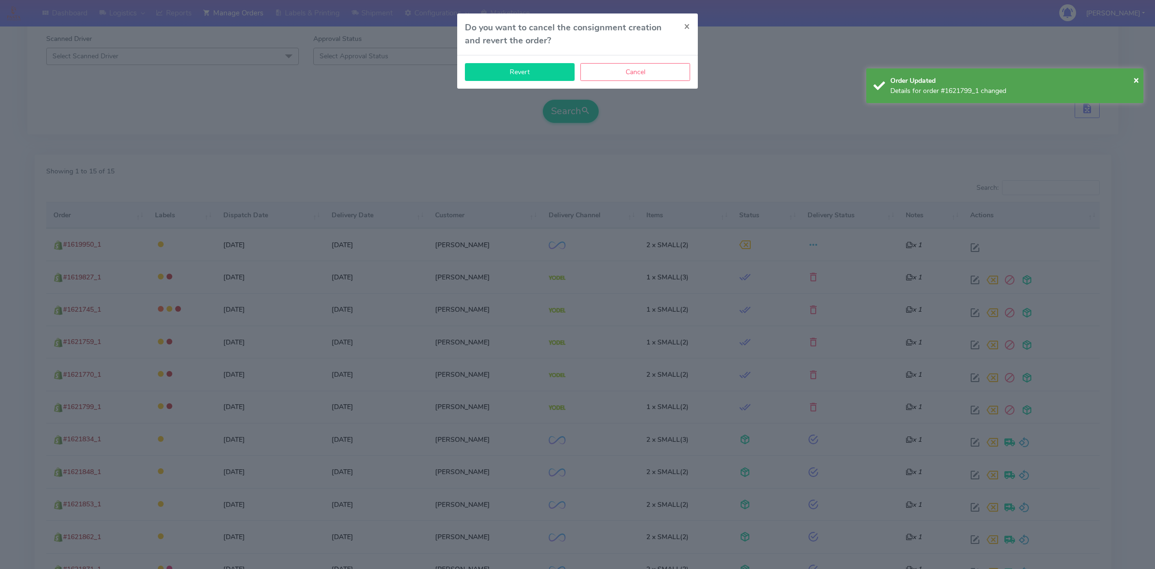
click at [509, 71] on button "Revert" at bounding box center [520, 72] width 110 height 18
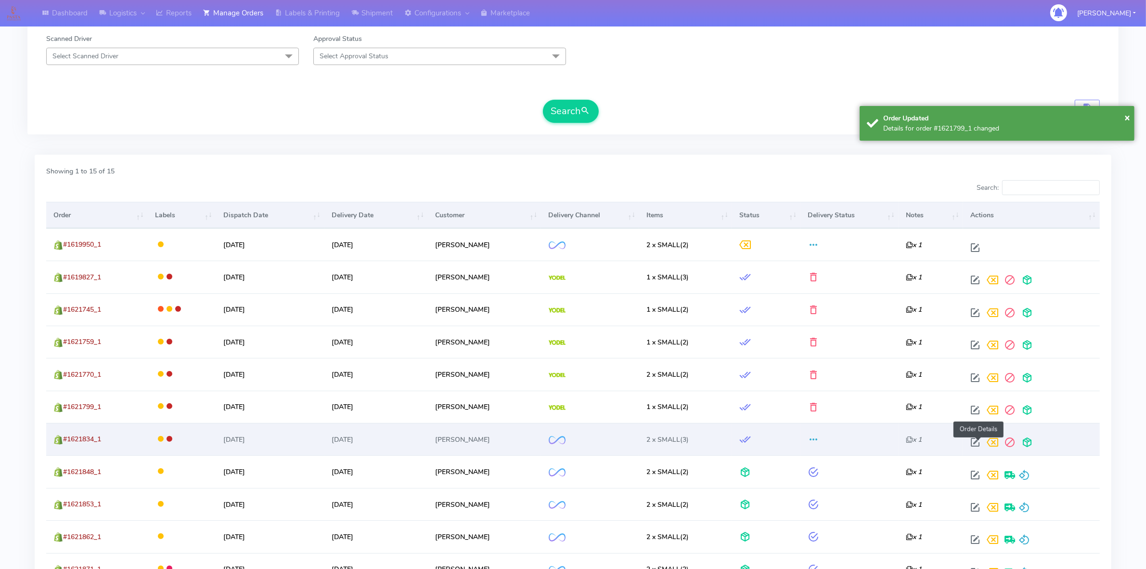
click at [980, 444] on span at bounding box center [975, 444] width 17 height 9
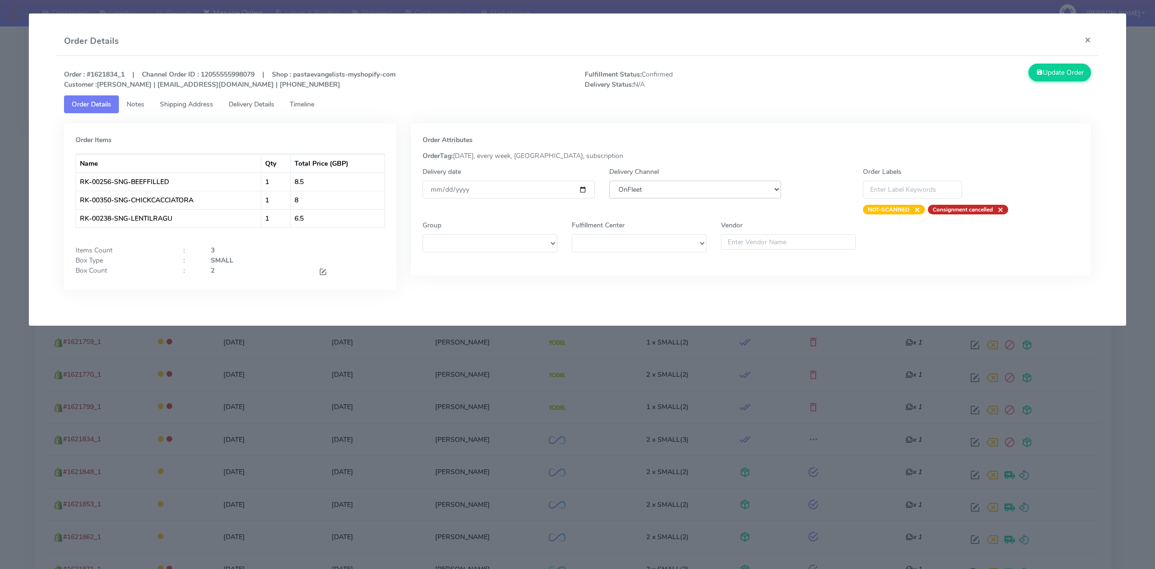
click at [668, 191] on select "DHL OnFleet Royal Mail DPD Yodel MaxOptra Amazon Collection" at bounding box center [695, 190] width 172 height 18
select select "5"
click at [609, 181] on select "DHL OnFleet Royal Mail DPD Yodel MaxOptra Amazon Collection" at bounding box center [695, 190] width 172 height 18
click at [1069, 68] on button "Update Order" at bounding box center [1060, 73] width 63 height 18
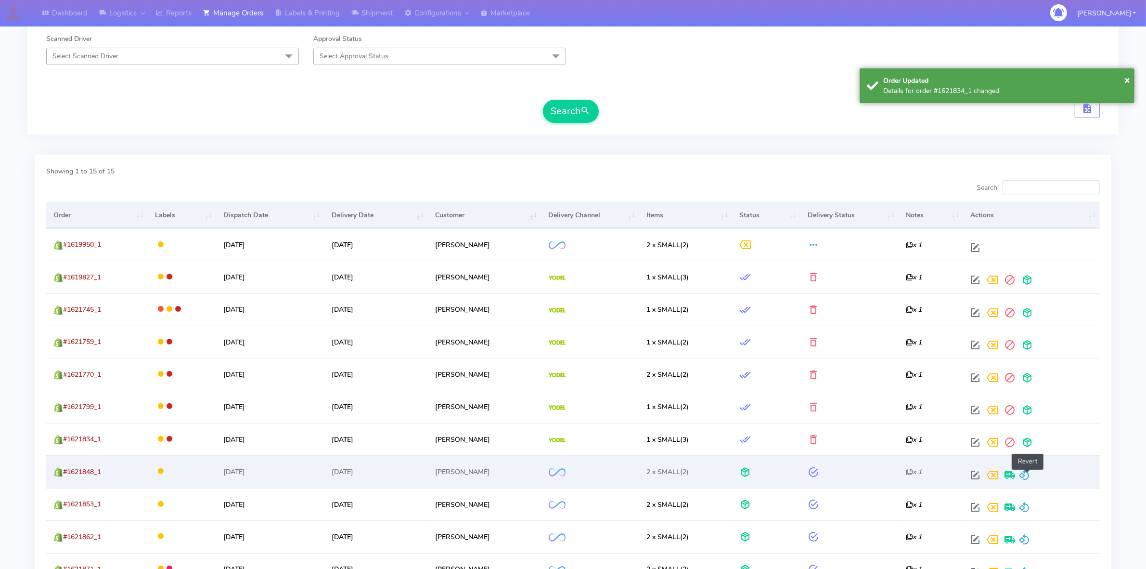
click at [1030, 472] on span at bounding box center [1025, 476] width 12 height 9
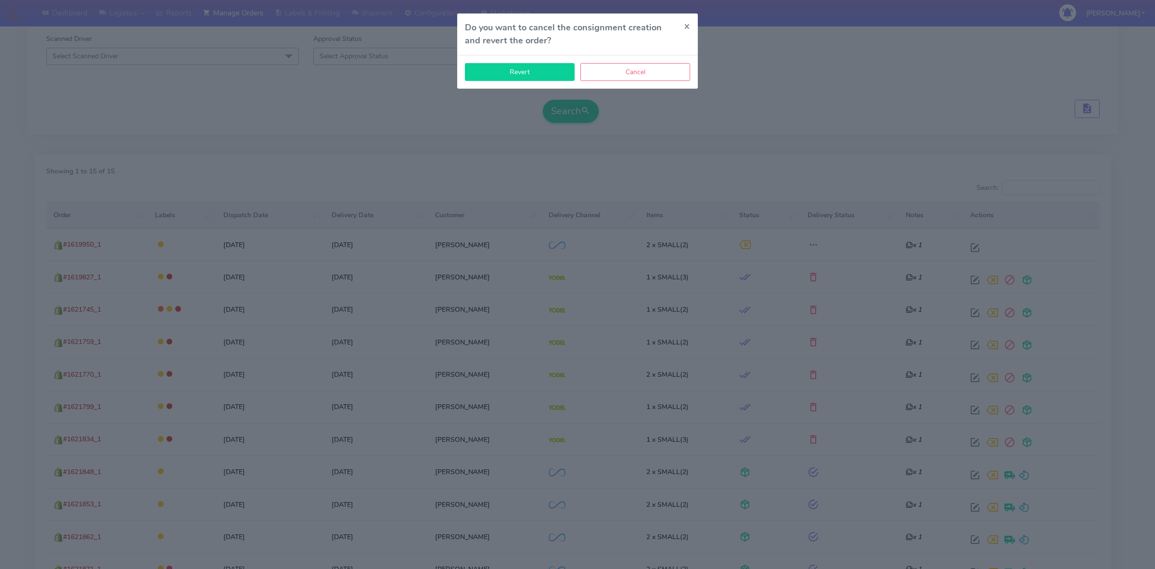
click at [538, 78] on button "Revert" at bounding box center [520, 72] width 110 height 18
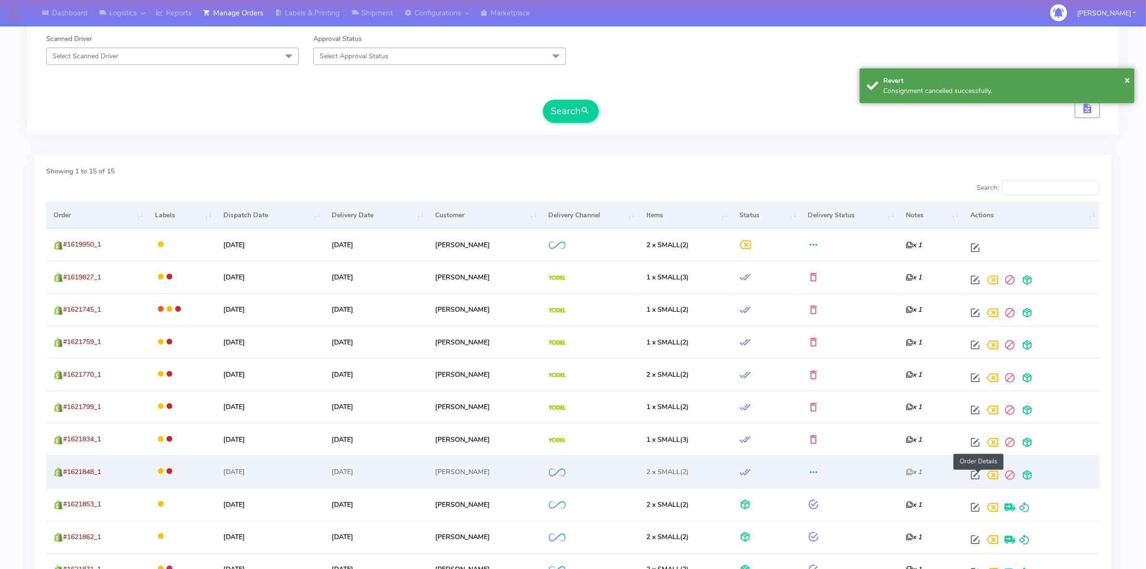
click at [975, 476] on span at bounding box center [975, 476] width 17 height 9
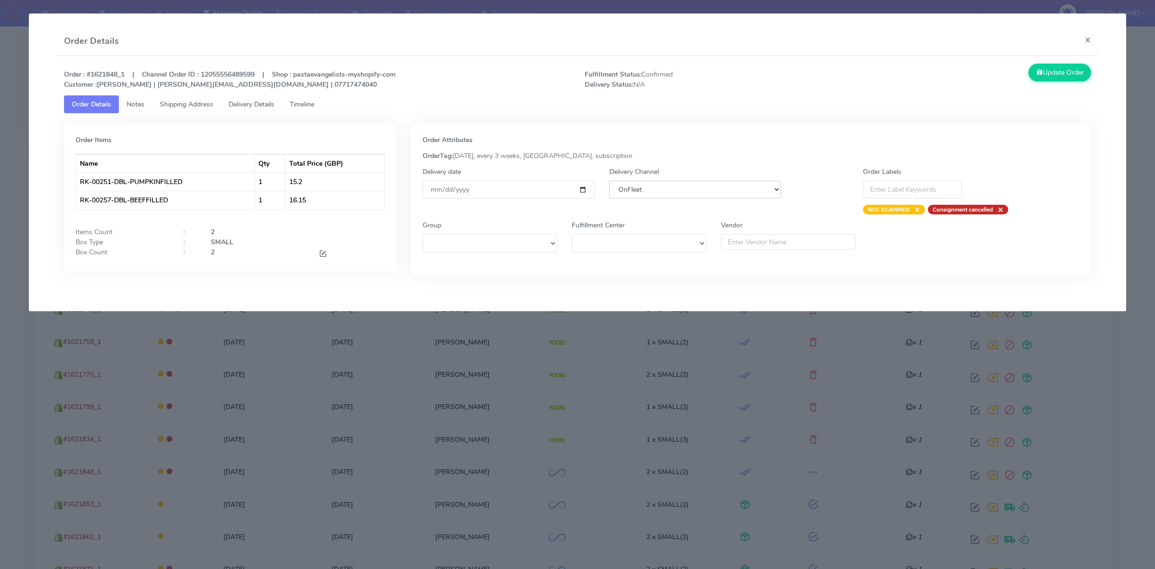
click at [637, 193] on select "DHL OnFleet Royal Mail DPD Yodel MaxOptra Amazon Collection" at bounding box center [695, 190] width 172 height 18
select select "5"
click at [609, 181] on select "DHL OnFleet Royal Mail DPD Yodel MaxOptra Amazon Collection" at bounding box center [695, 190] width 172 height 18
click at [1060, 63] on div "Order : #1621848_1 | Channel Order ID : 12055556489599 | Shop : pastaevangelist…" at bounding box center [577, 177] width 1043 height 242
click at [1057, 69] on button "Update Order" at bounding box center [1060, 73] width 63 height 18
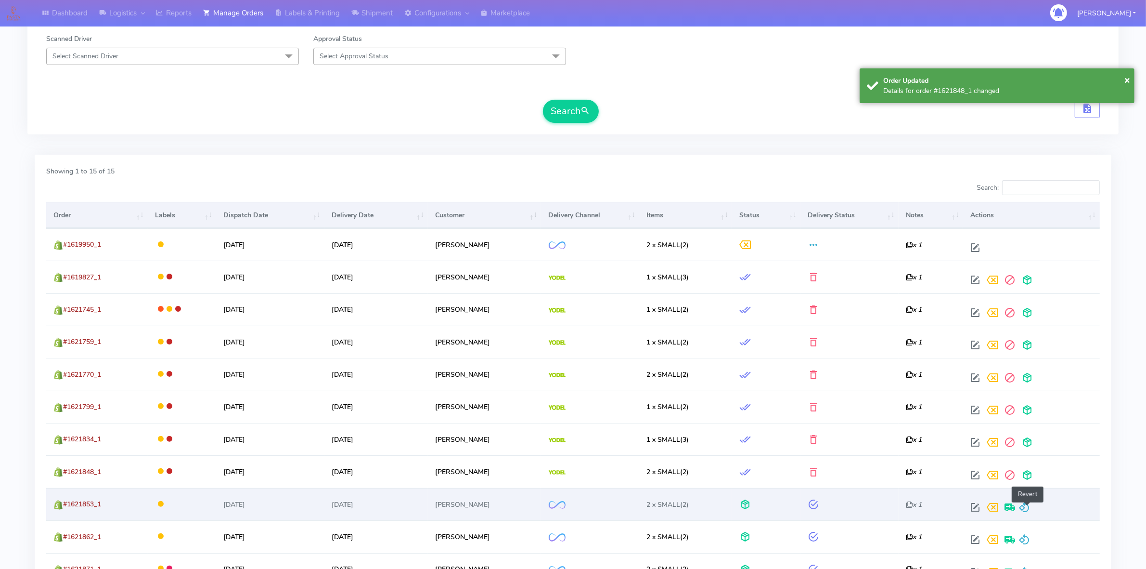
click at [1027, 508] on span at bounding box center [1025, 508] width 12 height 9
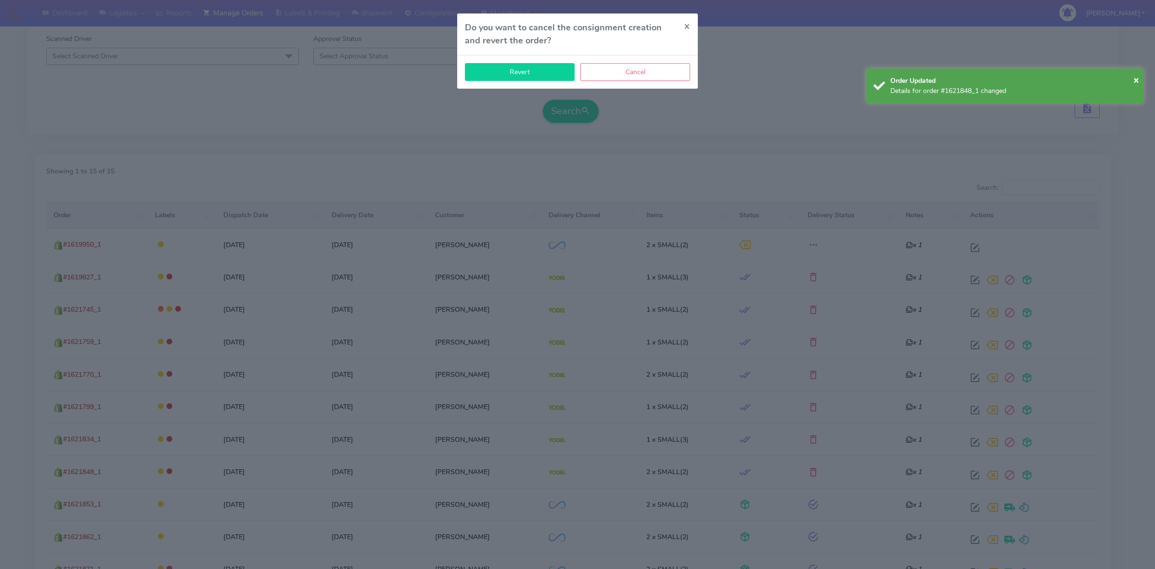
click at [550, 78] on button "Revert" at bounding box center [520, 72] width 110 height 18
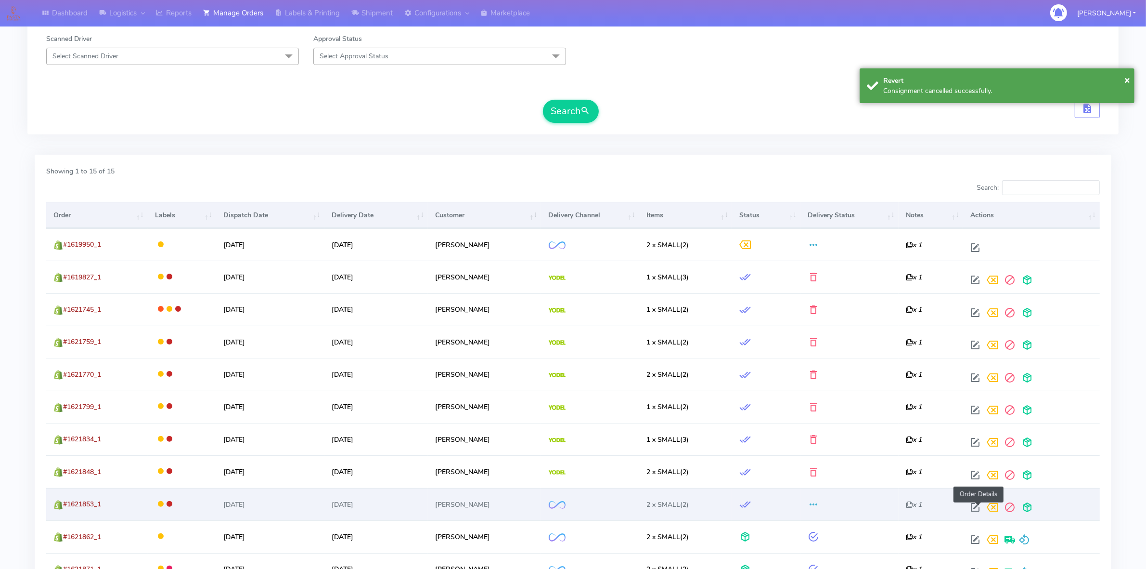
click at [977, 507] on span at bounding box center [975, 508] width 17 height 9
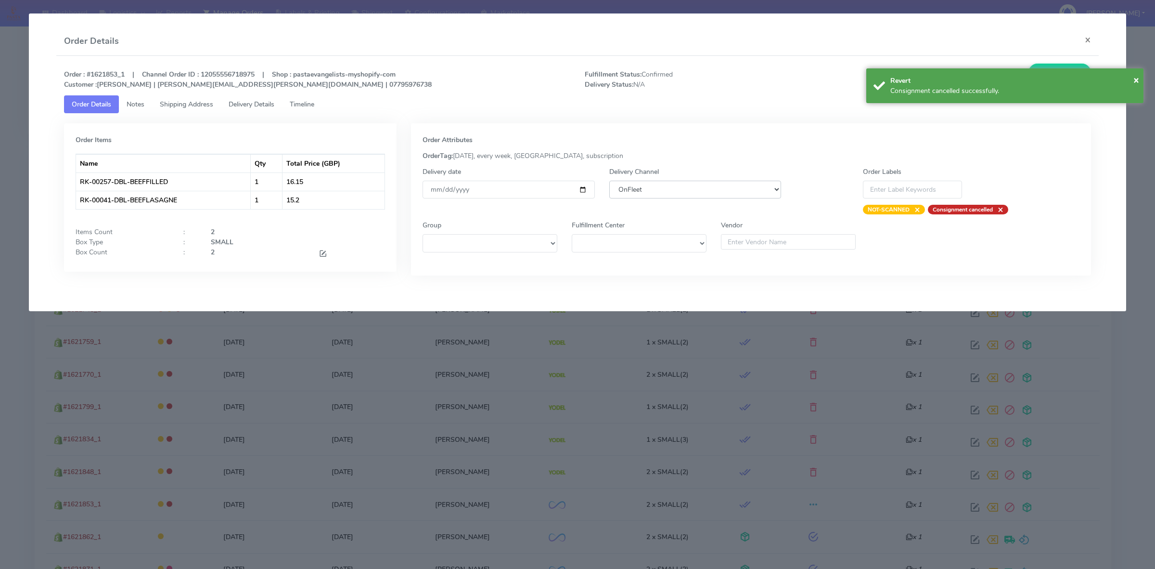
click at [657, 195] on select "DHL OnFleet Royal Mail DPD Yodel MaxOptra Amazon Collection" at bounding box center [695, 190] width 172 height 18
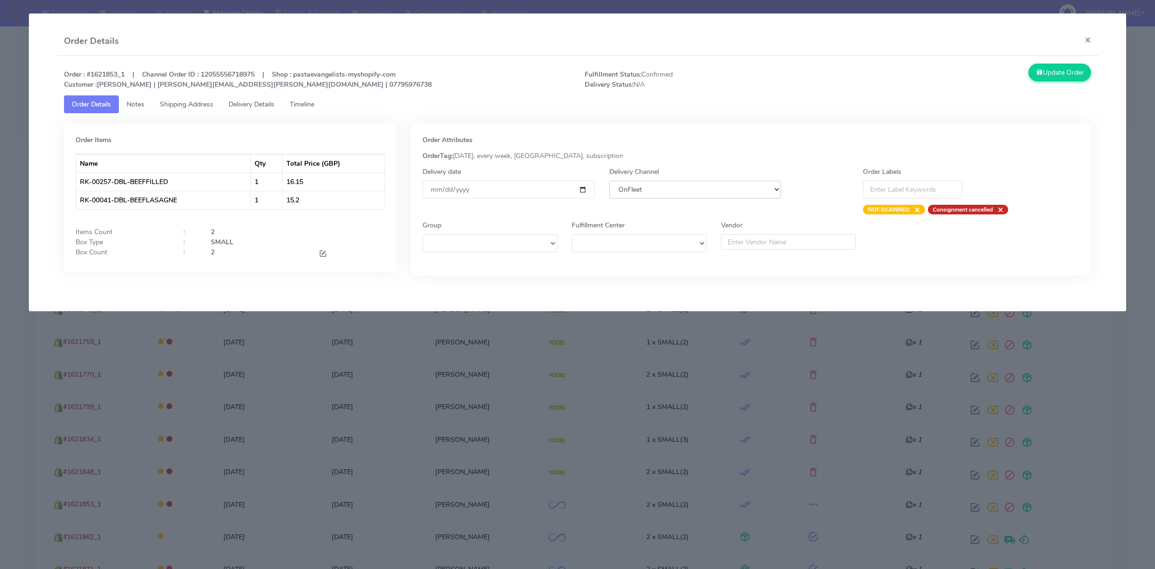
select select "5"
click at [609, 181] on select "DHL OnFleet Royal Mail DPD Yodel MaxOptra Amazon Collection" at bounding box center [695, 190] width 172 height 18
click at [1082, 77] on button "Update Order" at bounding box center [1060, 73] width 63 height 18
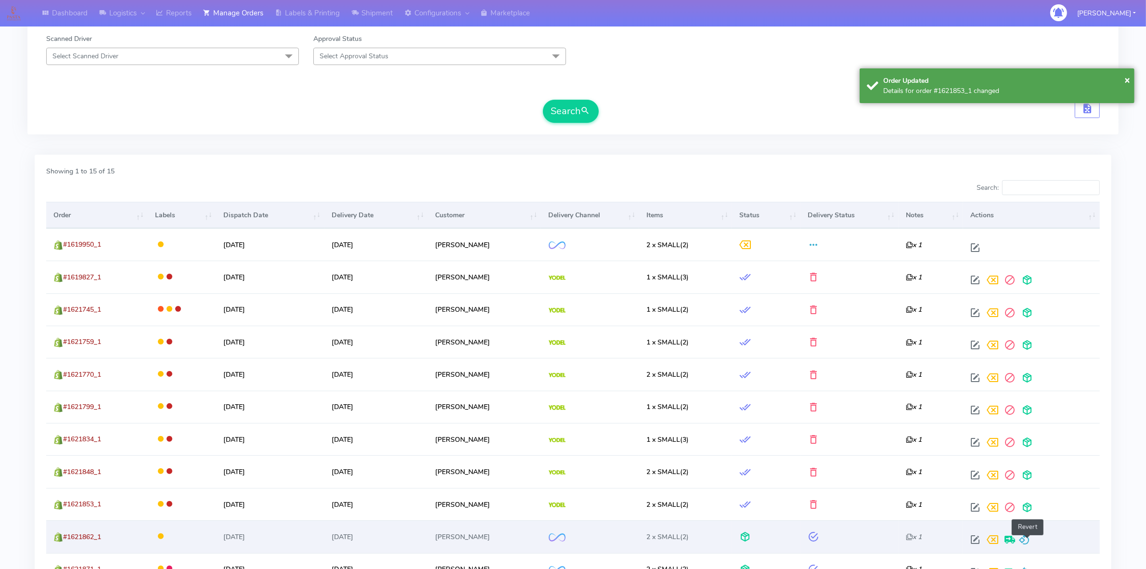
click at [1030, 541] on span at bounding box center [1025, 541] width 12 height 9
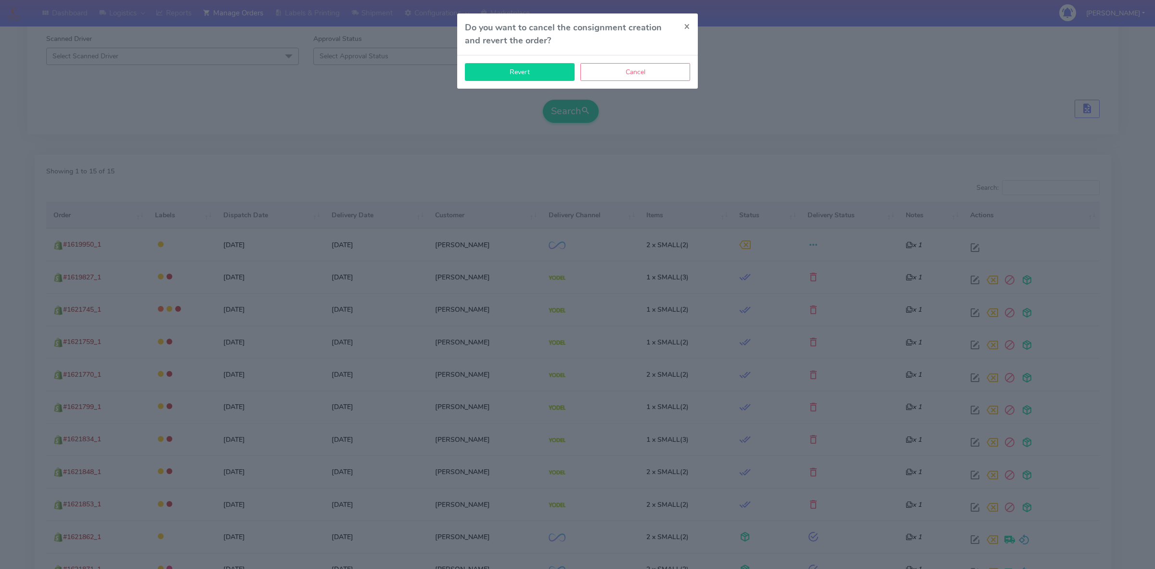
click at [535, 78] on button "Revert" at bounding box center [520, 72] width 110 height 18
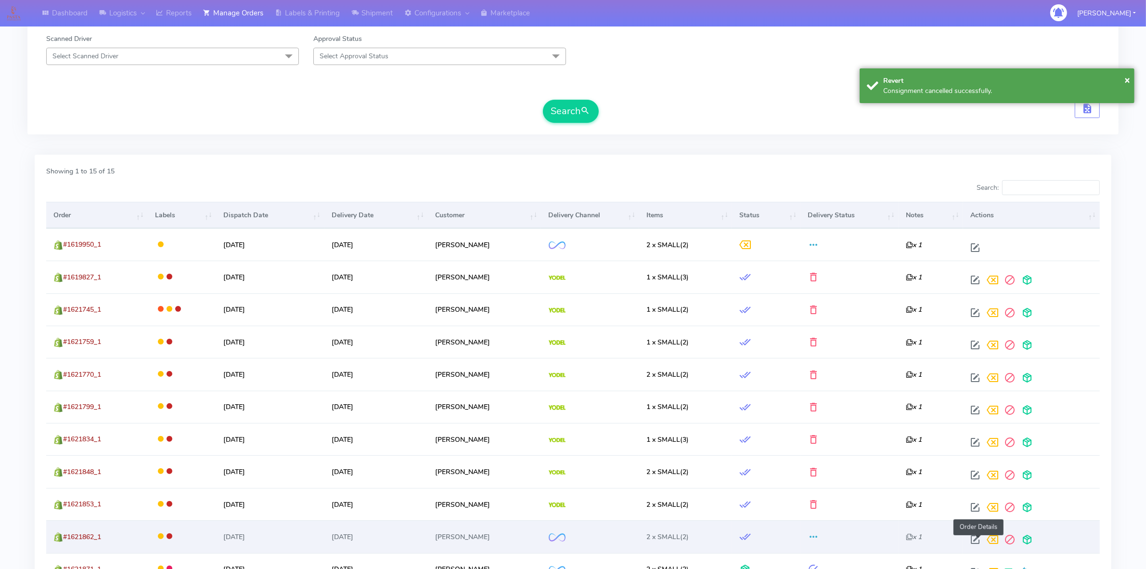
click at [975, 537] on span at bounding box center [975, 541] width 17 height 9
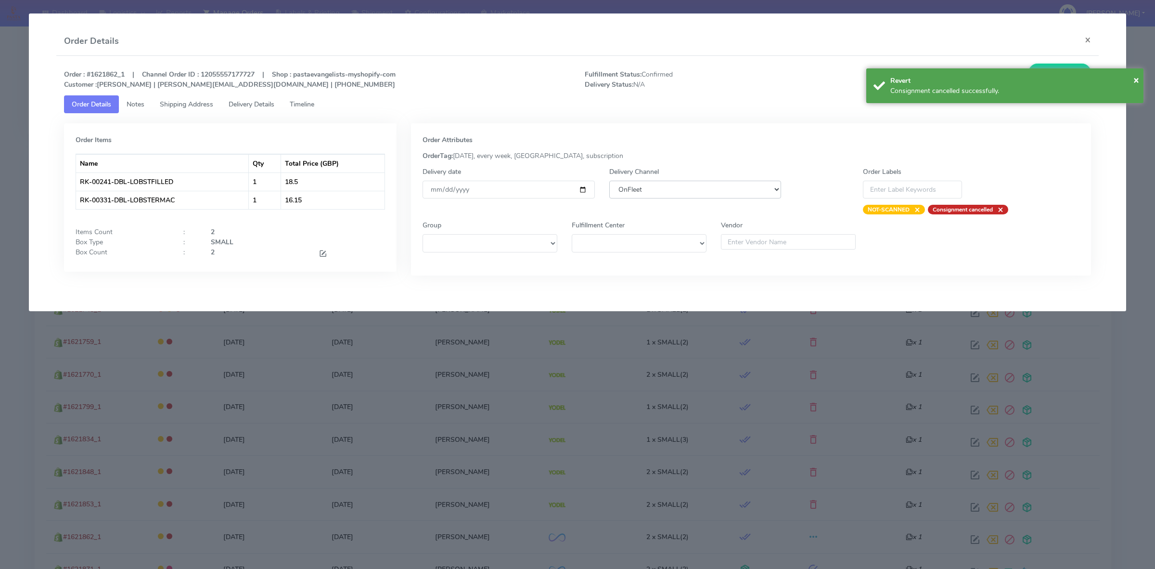
click at [651, 189] on select "DHL OnFleet Royal Mail DPD Yodel MaxOptra Amazon Collection" at bounding box center [695, 190] width 172 height 18
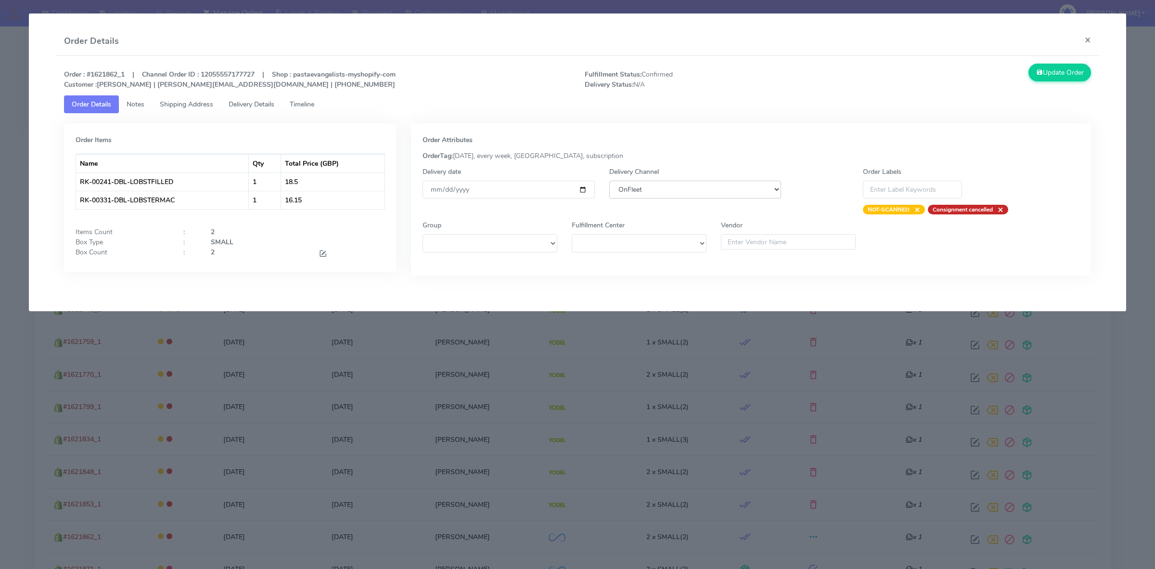
select select "5"
click at [609, 181] on select "DHL OnFleet Royal Mail DPD Yodel MaxOptra Amazon Collection" at bounding box center [695, 190] width 172 height 18
click at [1053, 70] on button "Update Order" at bounding box center [1060, 73] width 63 height 18
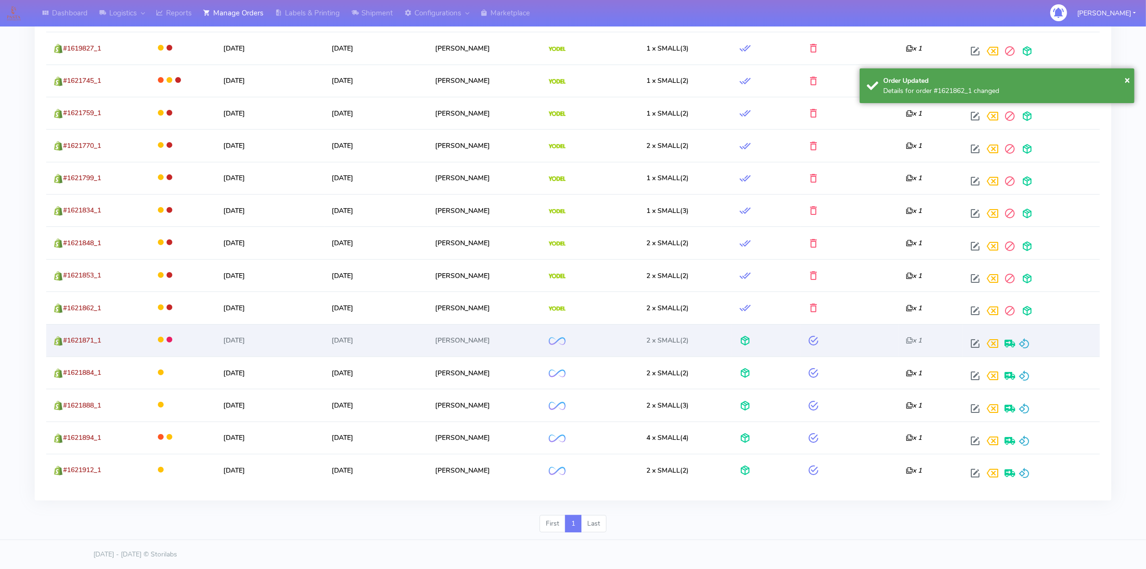
scroll to position [412, 0]
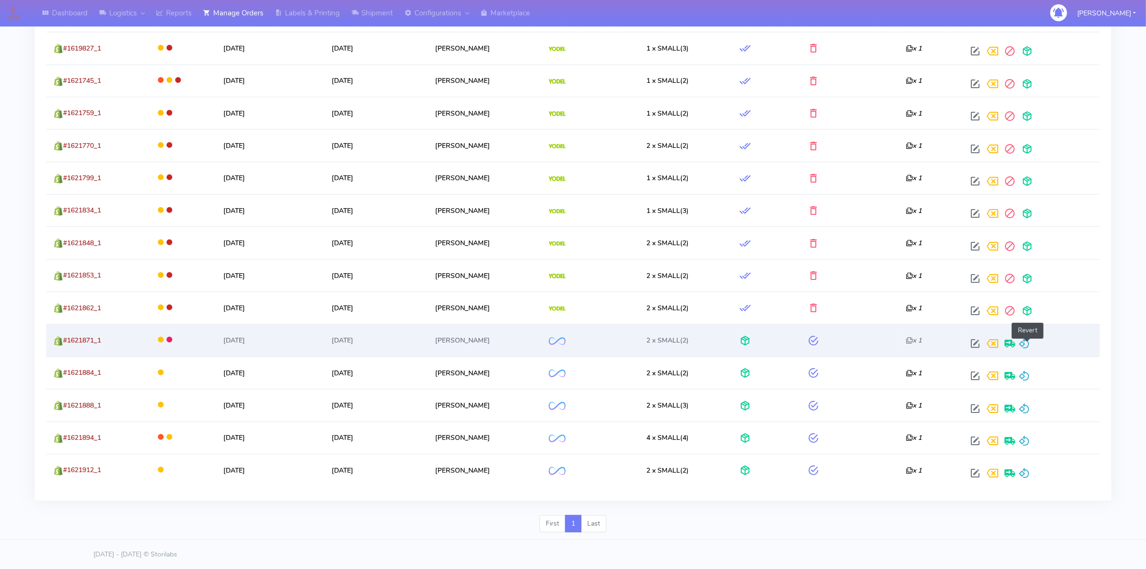
click at [1027, 342] on span at bounding box center [1025, 345] width 12 height 9
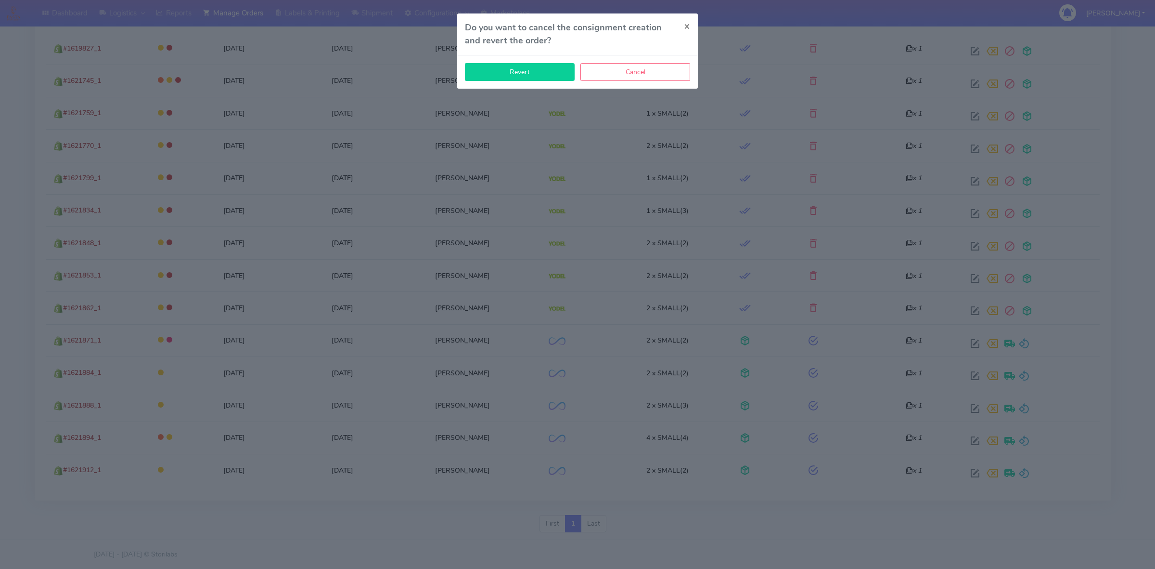
click at [518, 73] on button "Revert" at bounding box center [520, 72] width 110 height 18
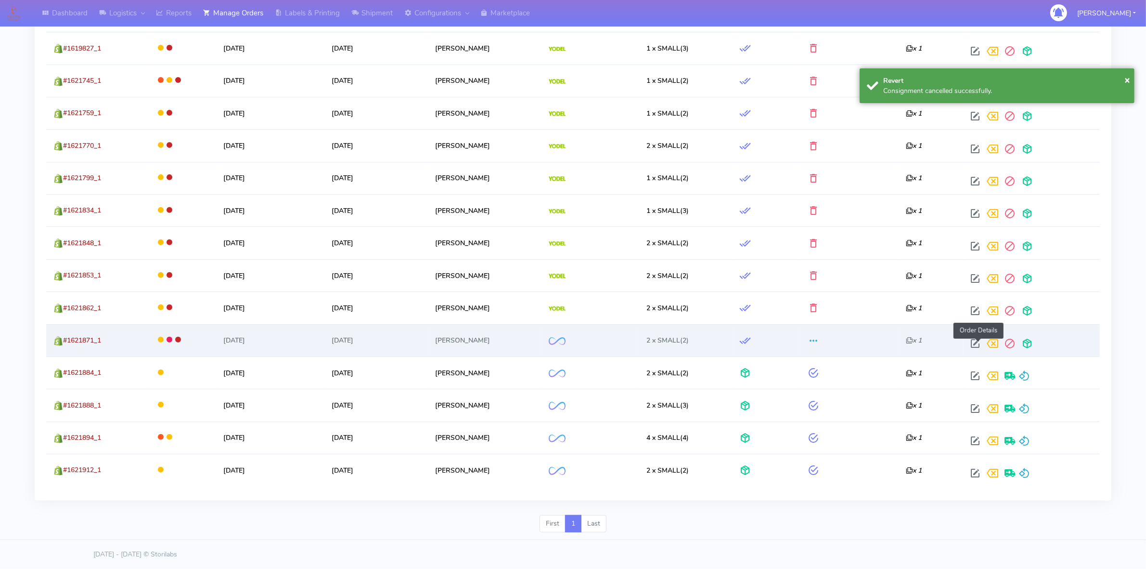
click at [978, 341] on span at bounding box center [975, 345] width 17 height 9
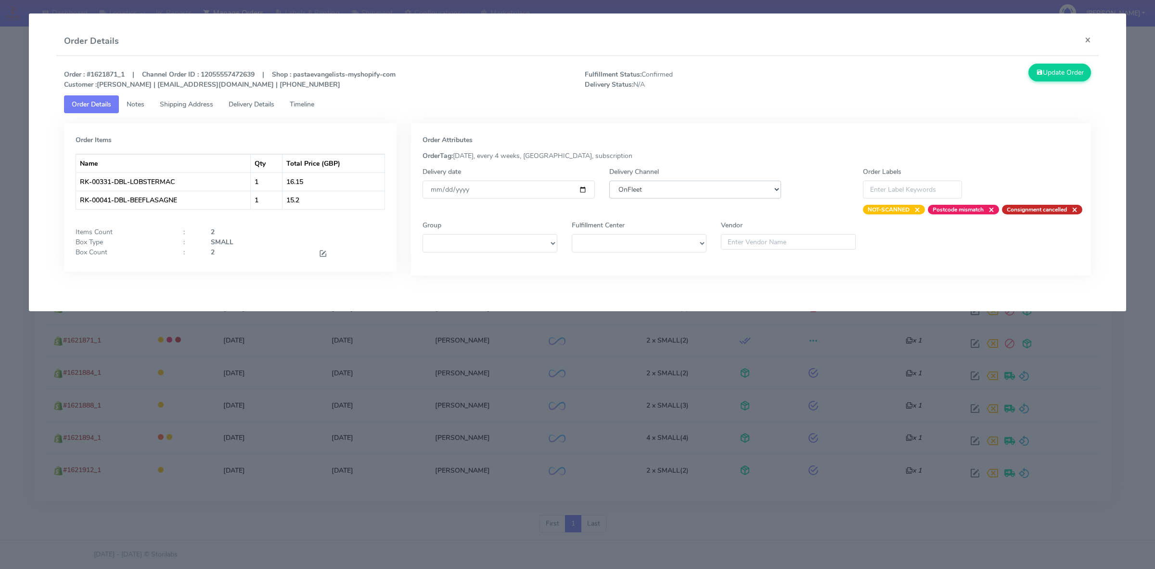
click at [648, 188] on select "DHL OnFleet Royal Mail DPD Yodel MaxOptra Amazon Collection" at bounding box center [695, 190] width 172 height 18
select select "5"
click at [609, 181] on select "DHL OnFleet Royal Mail DPD Yodel MaxOptra Amazon Collection" at bounding box center [695, 190] width 172 height 18
click at [1066, 74] on button "Update Order" at bounding box center [1060, 73] width 63 height 18
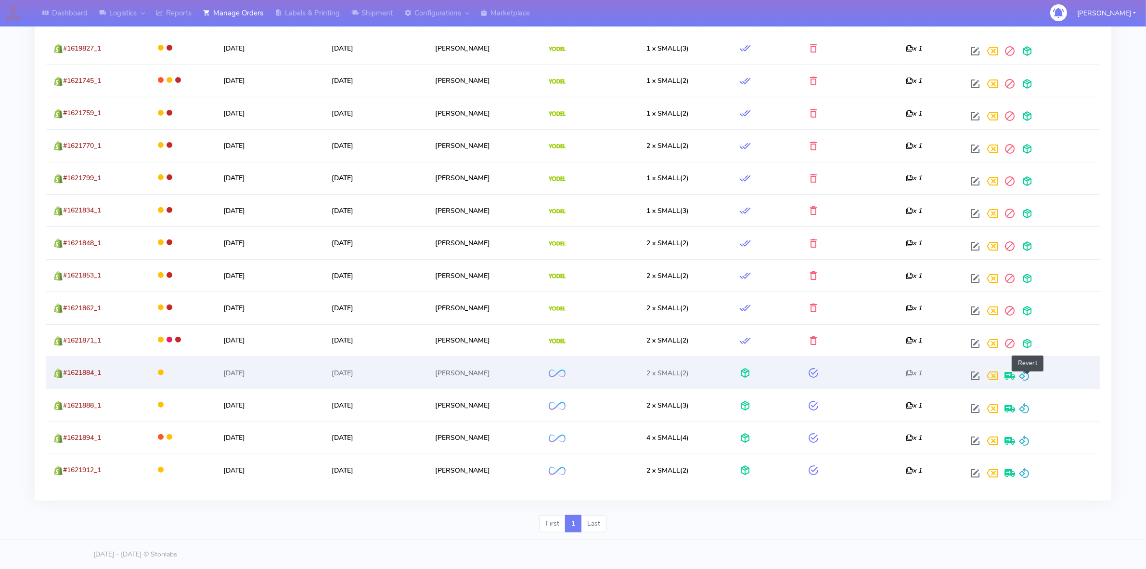
click at [1028, 377] on span at bounding box center [1025, 377] width 12 height 9
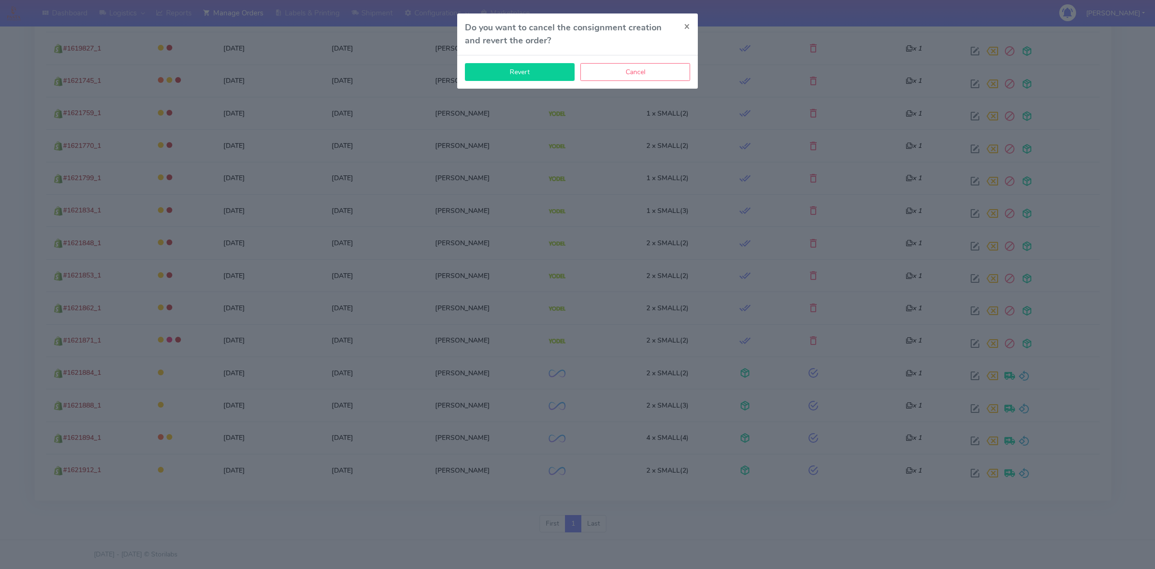
click at [548, 67] on button "Revert" at bounding box center [520, 72] width 110 height 18
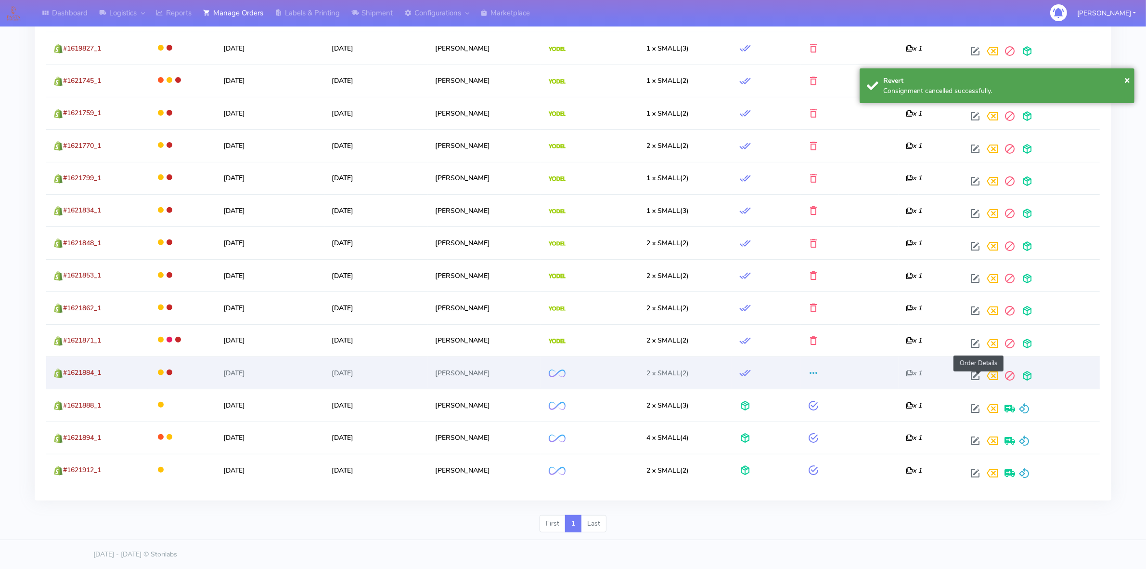
click at [974, 373] on span at bounding box center [975, 377] width 17 height 9
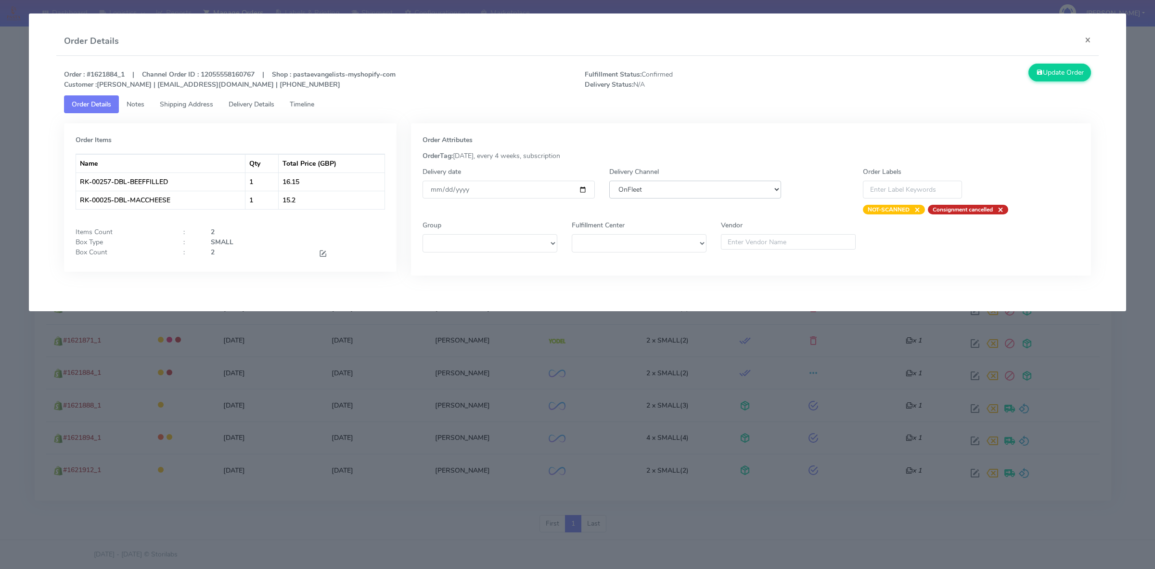
click at [641, 194] on select "DHL OnFleet Royal Mail DPD Yodel MaxOptra Amazon Collection" at bounding box center [695, 190] width 172 height 18
select select "5"
click at [609, 181] on select "DHL OnFleet Royal Mail DPD Yodel MaxOptra Amazon Collection" at bounding box center [695, 190] width 172 height 18
drag, startPoint x: 1014, startPoint y: 116, endPoint x: 1059, endPoint y: 89, distance: 52.5
click at [1056, 93] on div "Order : #1621884_1 | Channel Order ID : 12055558160767 | Shop : pastaevangelist…" at bounding box center [577, 177] width 1043 height 242
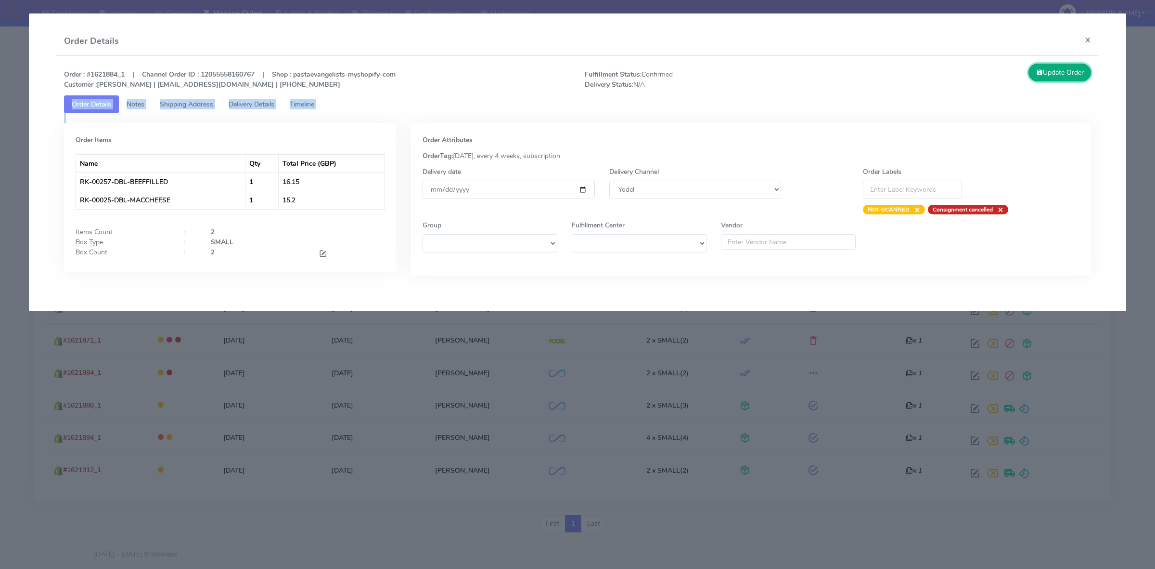
click at [1061, 80] on button "Update Order" at bounding box center [1060, 73] width 63 height 18
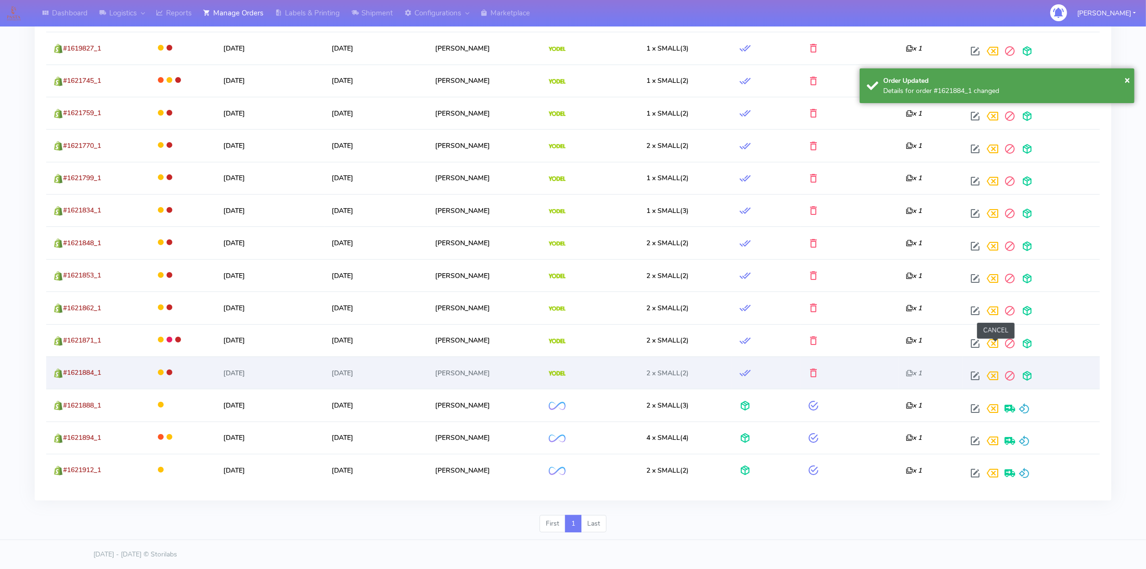
drag, startPoint x: 1000, startPoint y: 344, endPoint x: 1005, endPoint y: 359, distance: 15.2
click at [1003, 355] on td "CANCEL" at bounding box center [1031, 340] width 137 height 32
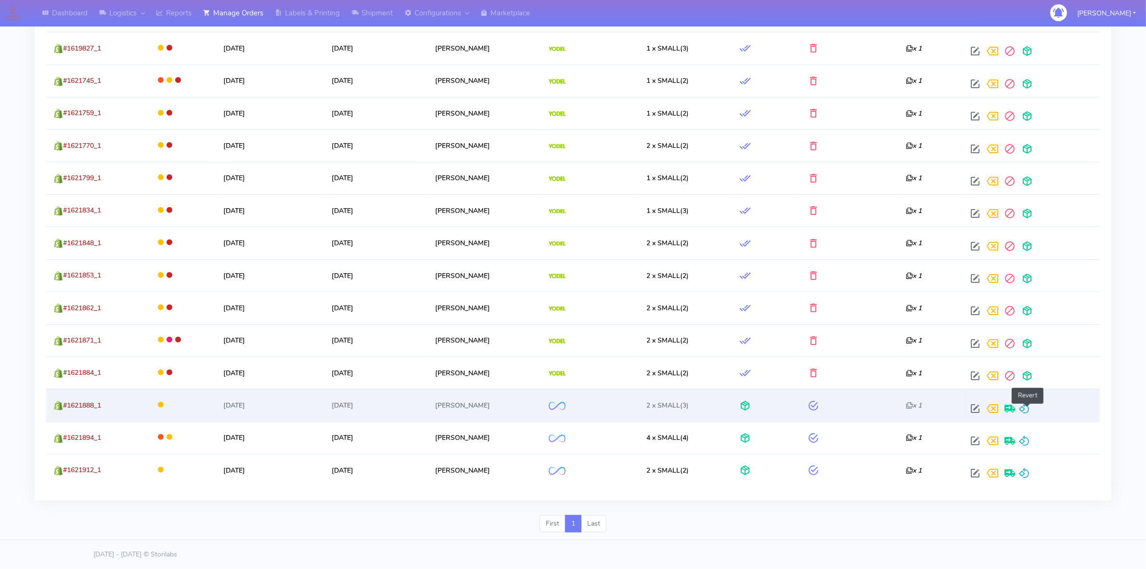
click at [1027, 411] on span at bounding box center [1025, 410] width 12 height 9
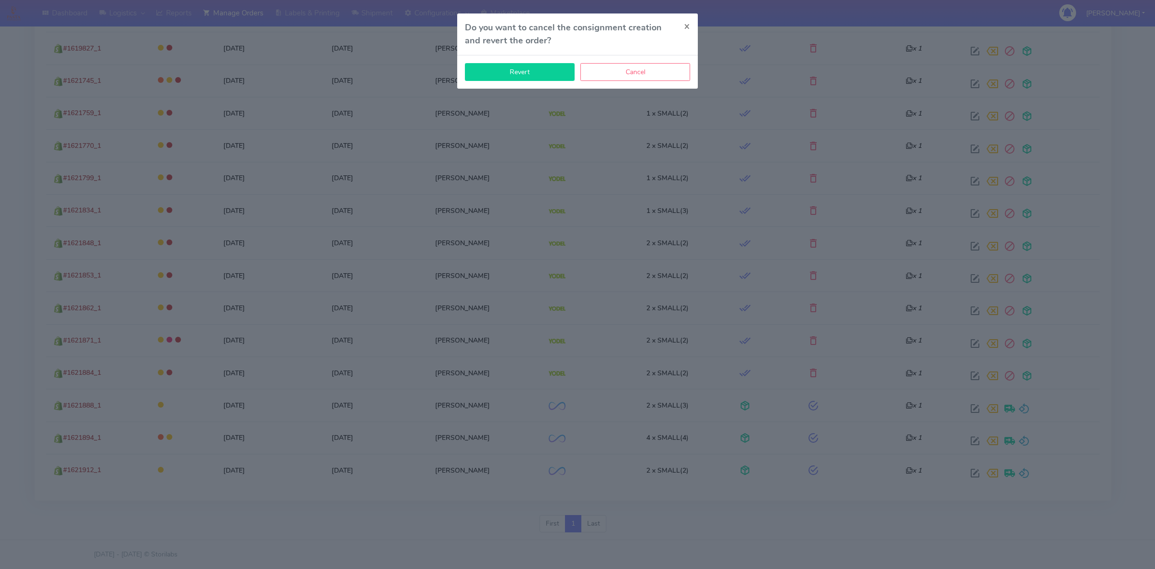
click at [493, 78] on button "Revert" at bounding box center [520, 72] width 110 height 18
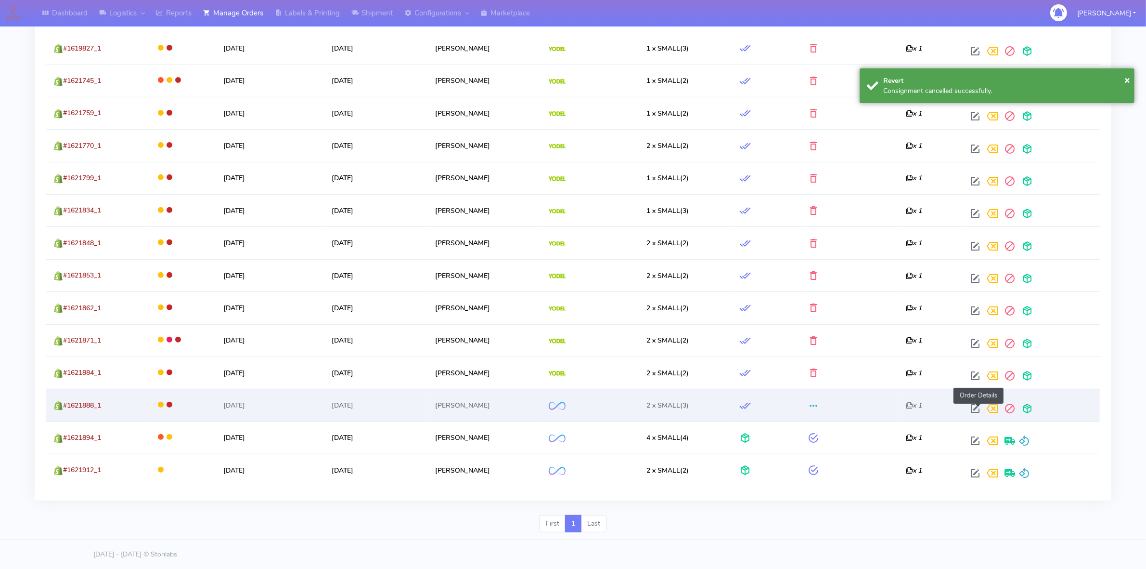
click at [982, 407] on span at bounding box center [975, 410] width 17 height 9
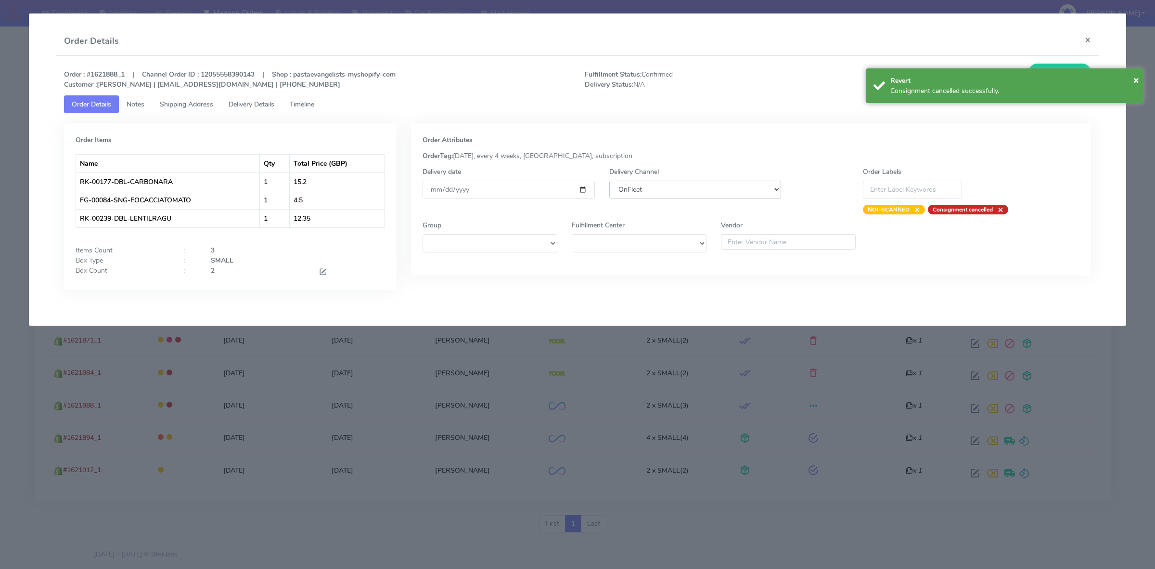
click at [708, 187] on select "DHL OnFleet Royal Mail DPD Yodel MaxOptra Amazon Collection" at bounding box center [695, 190] width 172 height 18
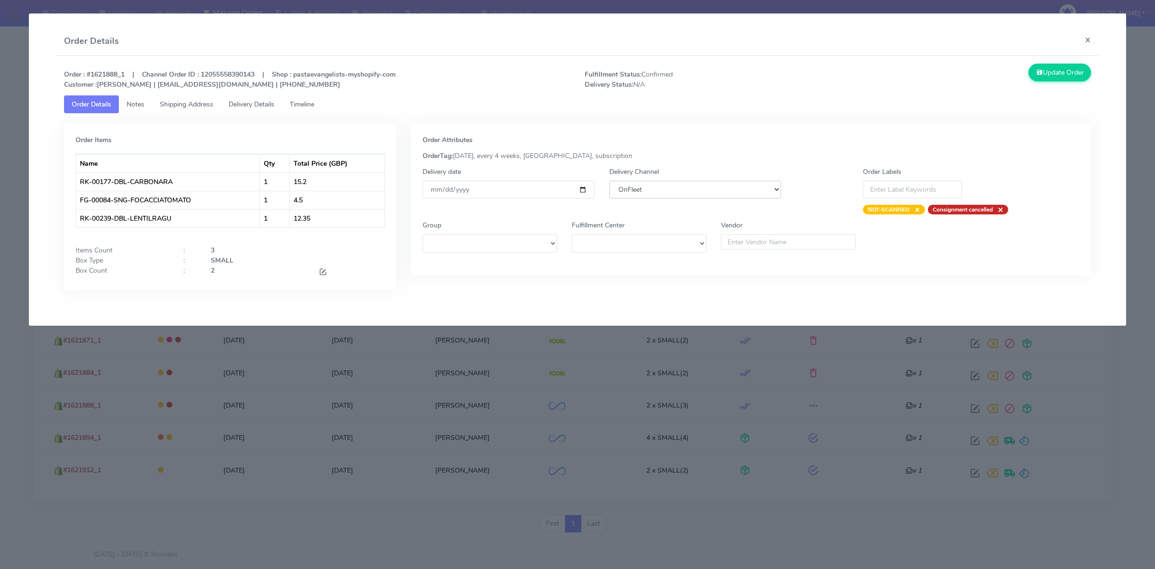
select select "5"
click at [609, 181] on select "DHL OnFleet Royal Mail DPD Yodel MaxOptra Amazon Collection" at bounding box center [695, 190] width 172 height 18
click at [1065, 74] on button "Update Order" at bounding box center [1060, 73] width 63 height 18
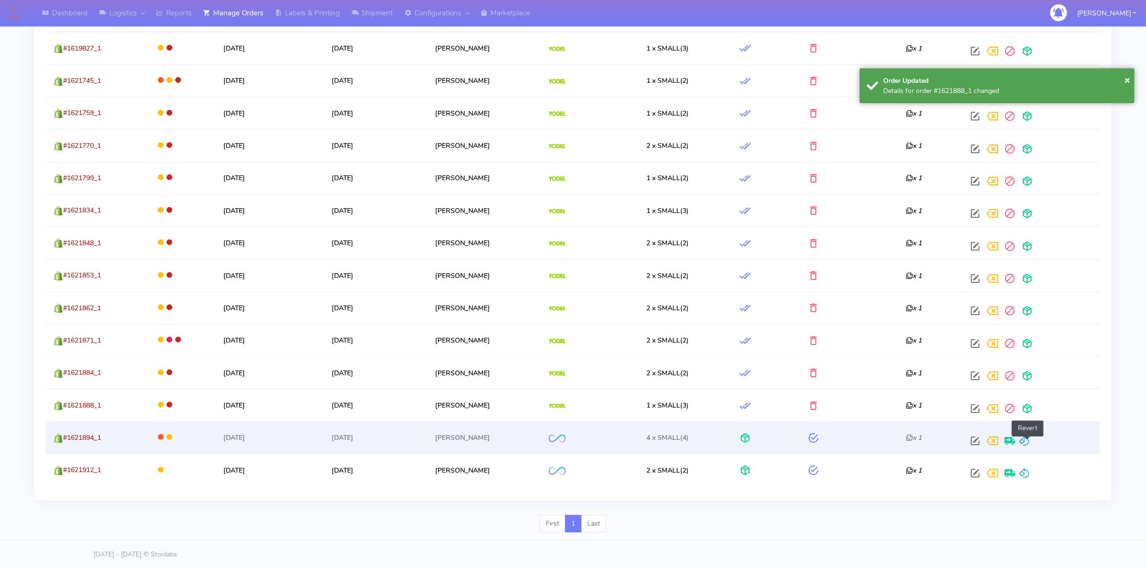
click at [1027, 438] on span at bounding box center [1025, 442] width 12 height 9
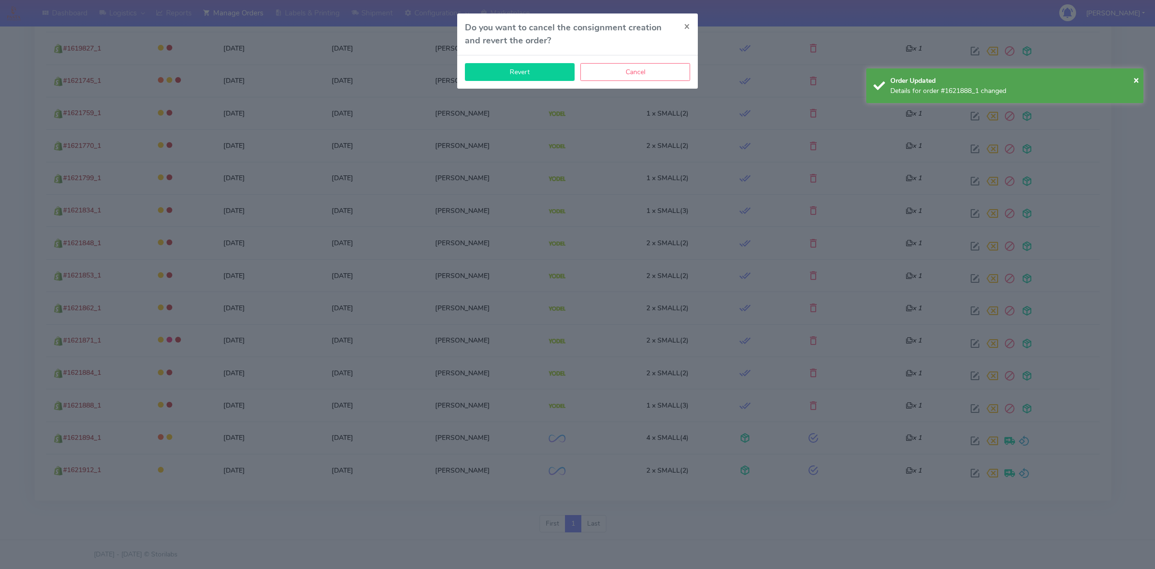
click at [529, 71] on button "Revert" at bounding box center [520, 72] width 110 height 18
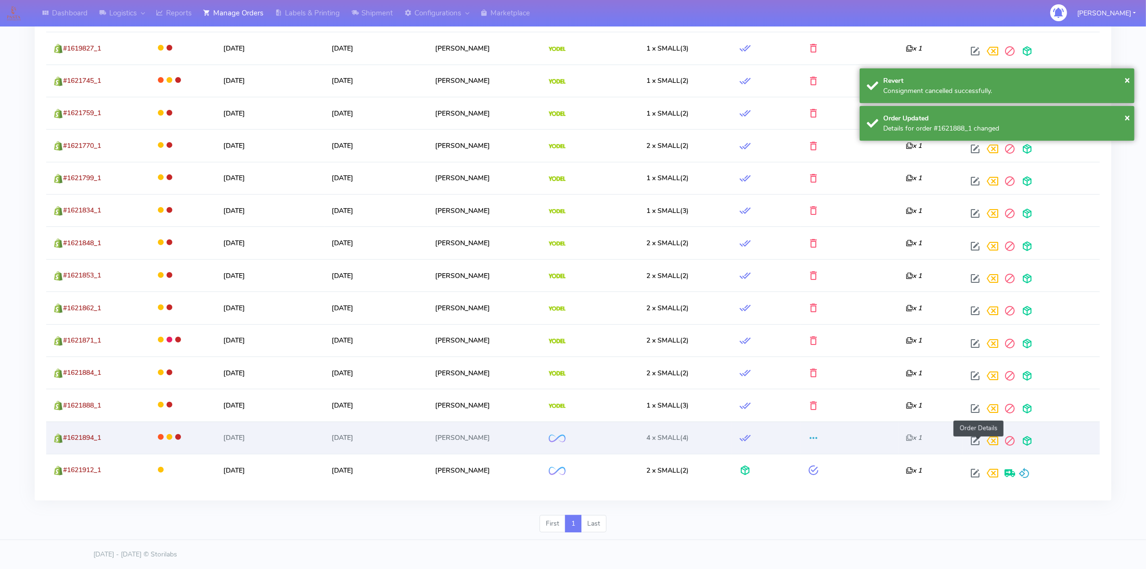
click at [981, 443] on span at bounding box center [975, 442] width 17 height 9
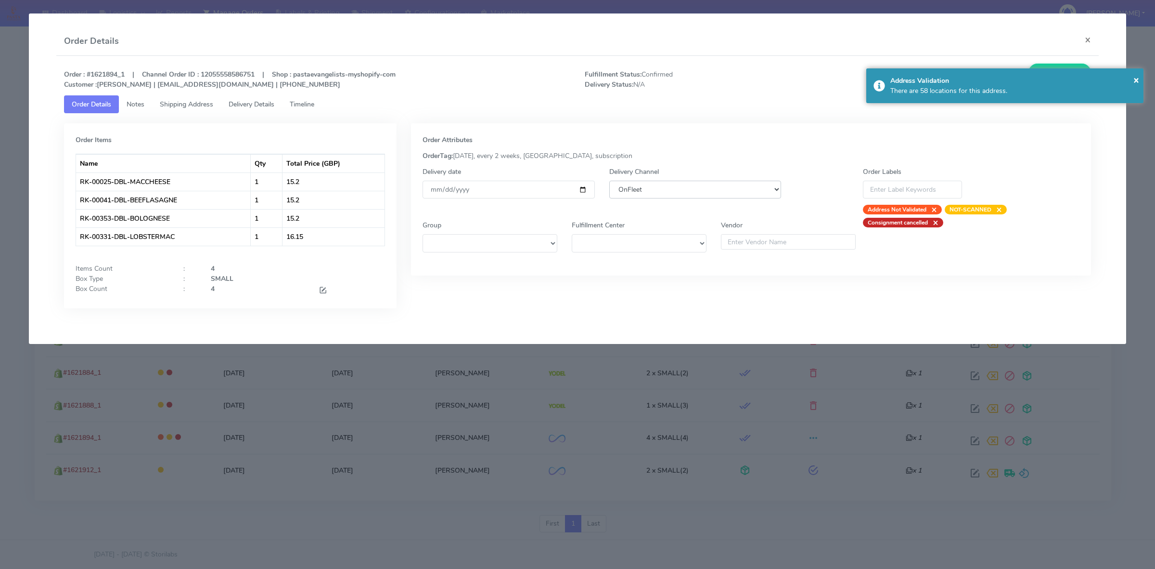
click at [712, 190] on select "DHL OnFleet Royal Mail DPD Yodel MaxOptra Amazon Collection" at bounding box center [695, 190] width 172 height 18
select select "5"
click at [609, 181] on select "DHL OnFleet Royal Mail DPD Yodel MaxOptra Amazon Collection" at bounding box center [695, 190] width 172 height 18
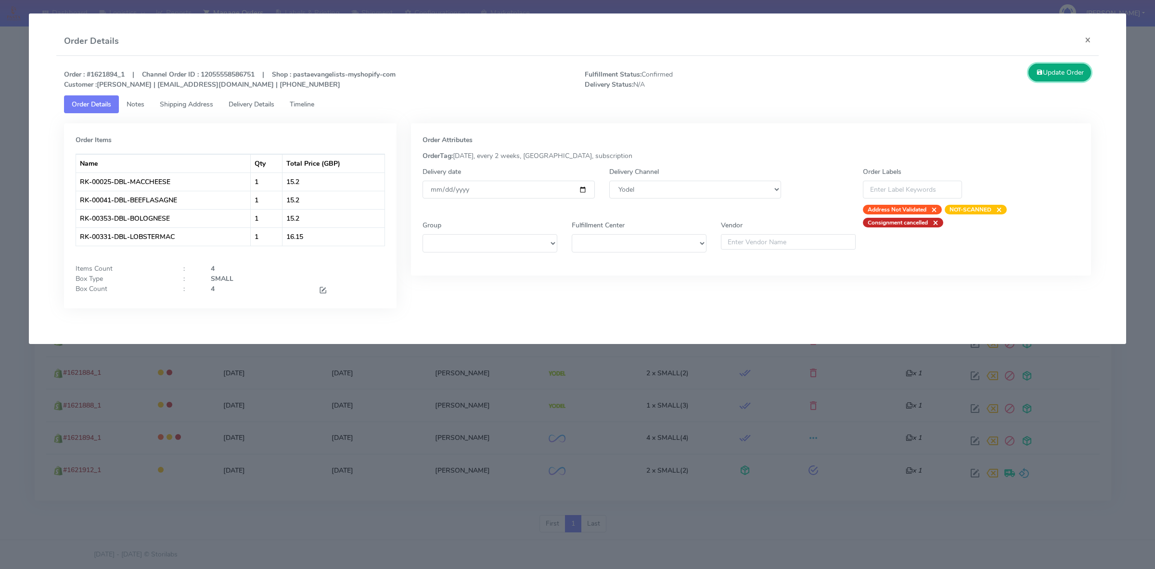
click at [1062, 72] on button "Update Order" at bounding box center [1060, 73] width 63 height 18
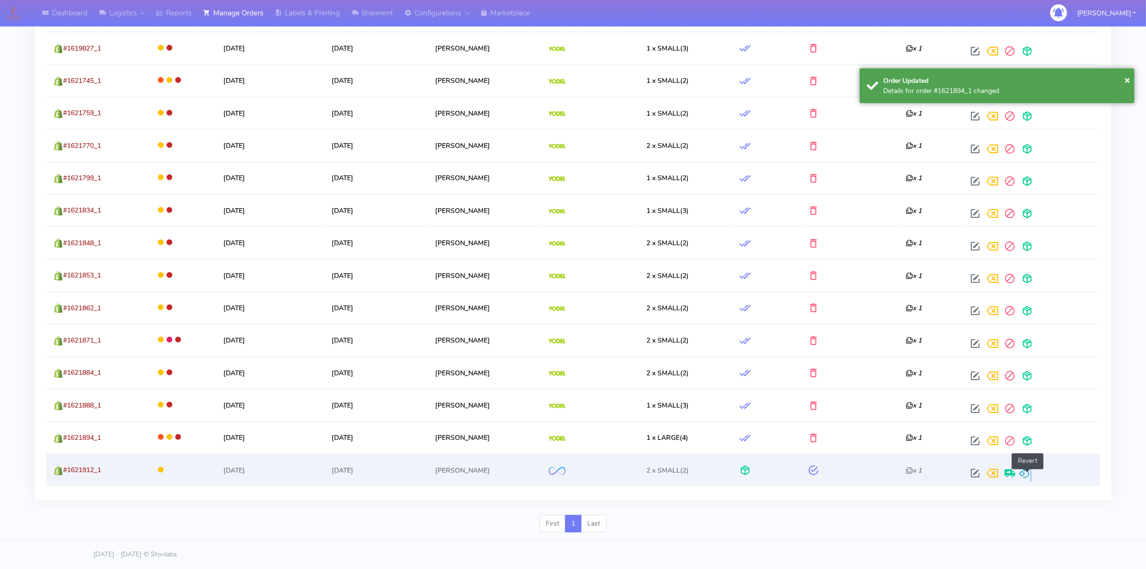
drag, startPoint x: 1031, startPoint y: 468, endPoint x: 1035, endPoint y: 465, distance: 5.8
click at [1035, 465] on div "Revert" at bounding box center [1030, 472] width 126 height 17
click at [1026, 477] on span at bounding box center [1025, 474] width 12 height 9
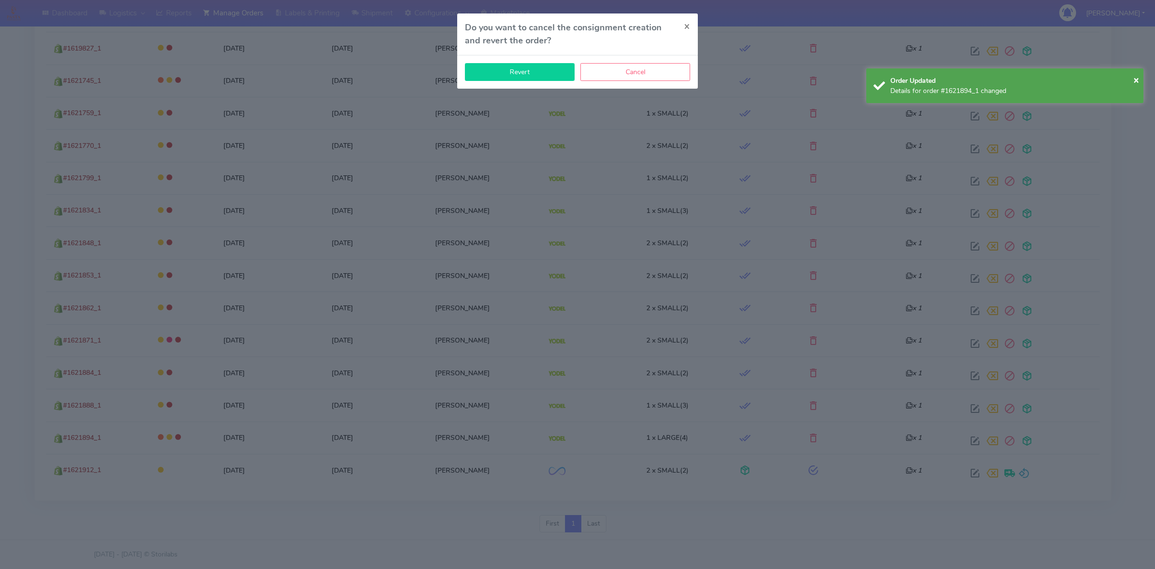
click at [536, 82] on div "Revert Cancel" at bounding box center [577, 71] width 241 height 33
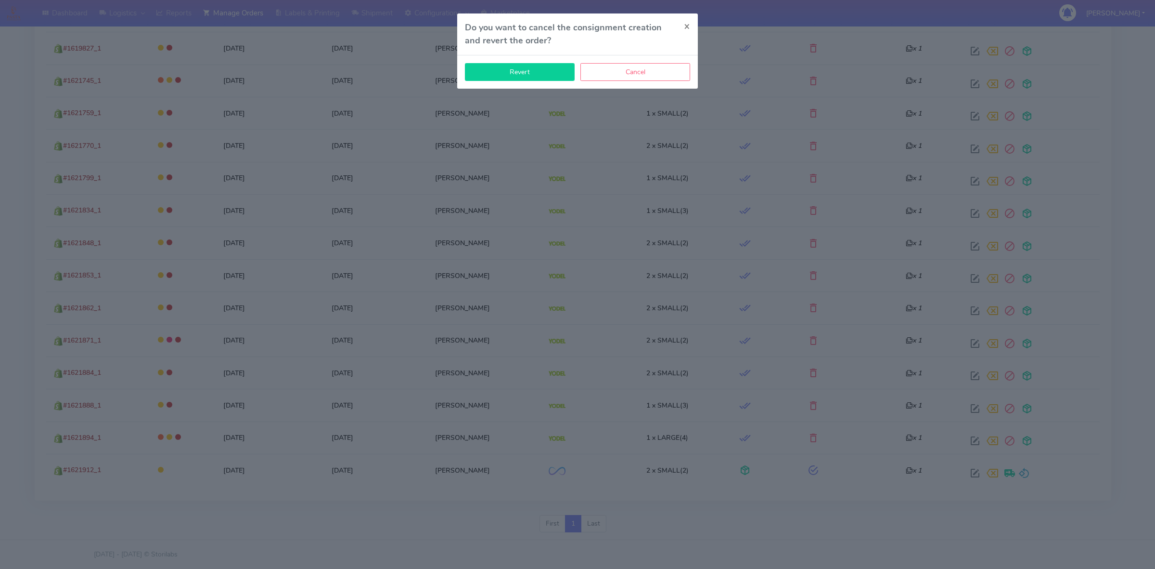
click at [526, 68] on button "Revert" at bounding box center [520, 72] width 110 height 18
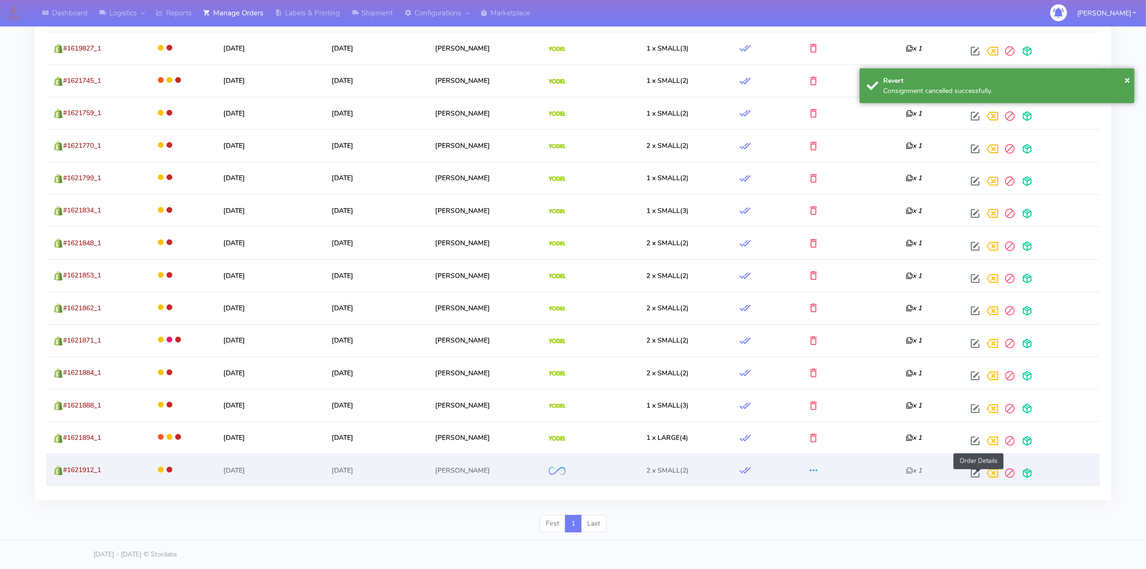
click at [976, 470] on span at bounding box center [975, 474] width 17 height 9
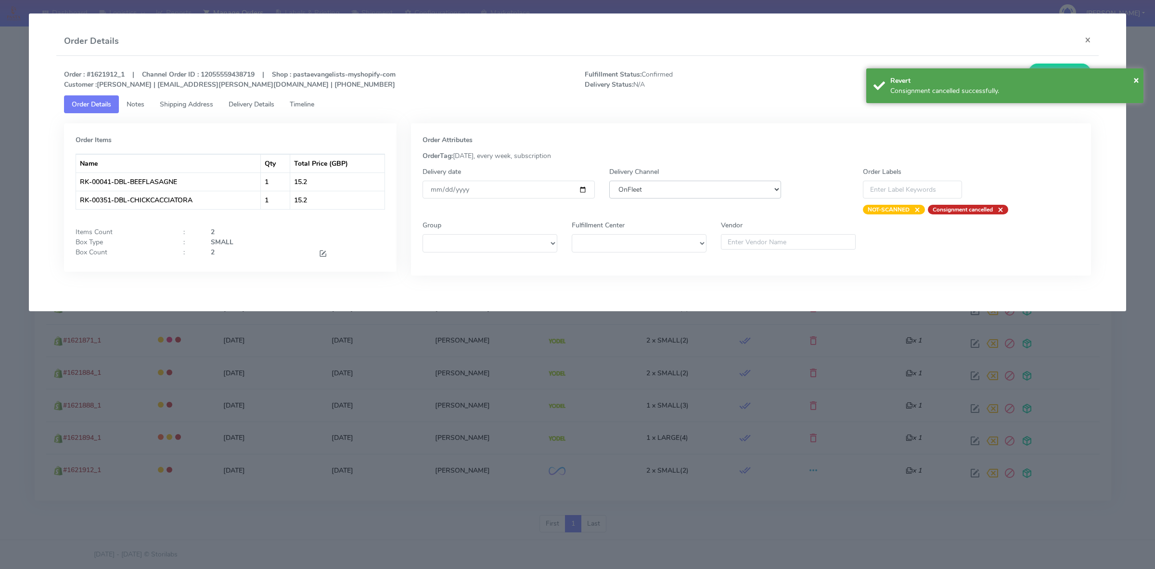
click at [716, 194] on select "DHL OnFleet Royal Mail DPD Yodel MaxOptra Amazon Collection" at bounding box center [695, 190] width 172 height 18
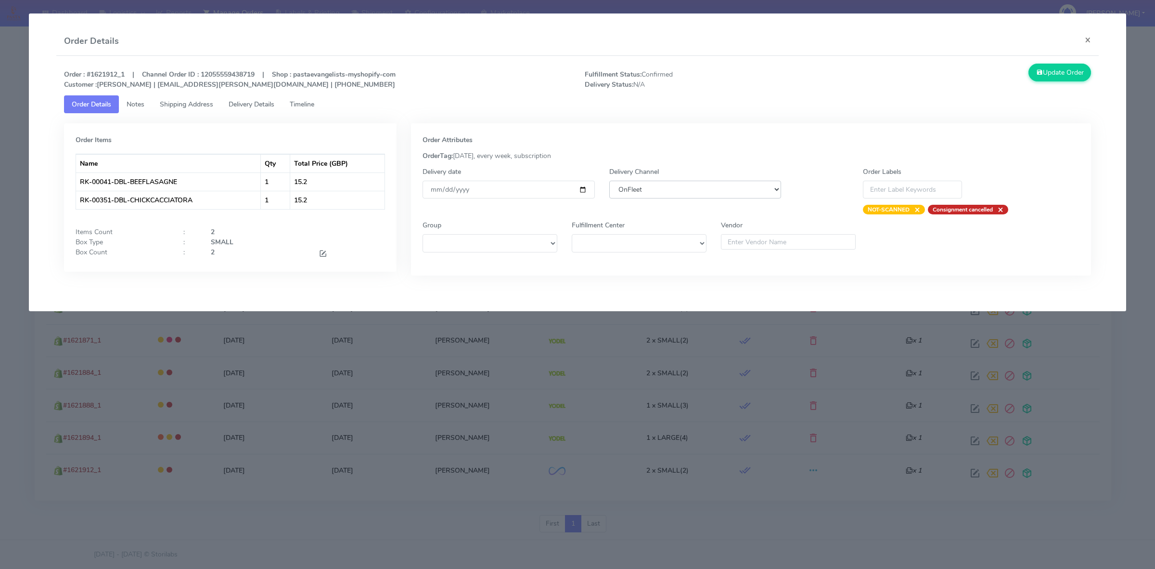
select select "5"
click at [609, 181] on select "DHL OnFleet Royal Mail DPD Yodel MaxOptra Amazon Collection" at bounding box center [695, 190] width 172 height 18
click at [1066, 65] on button "Update Order" at bounding box center [1060, 73] width 63 height 18
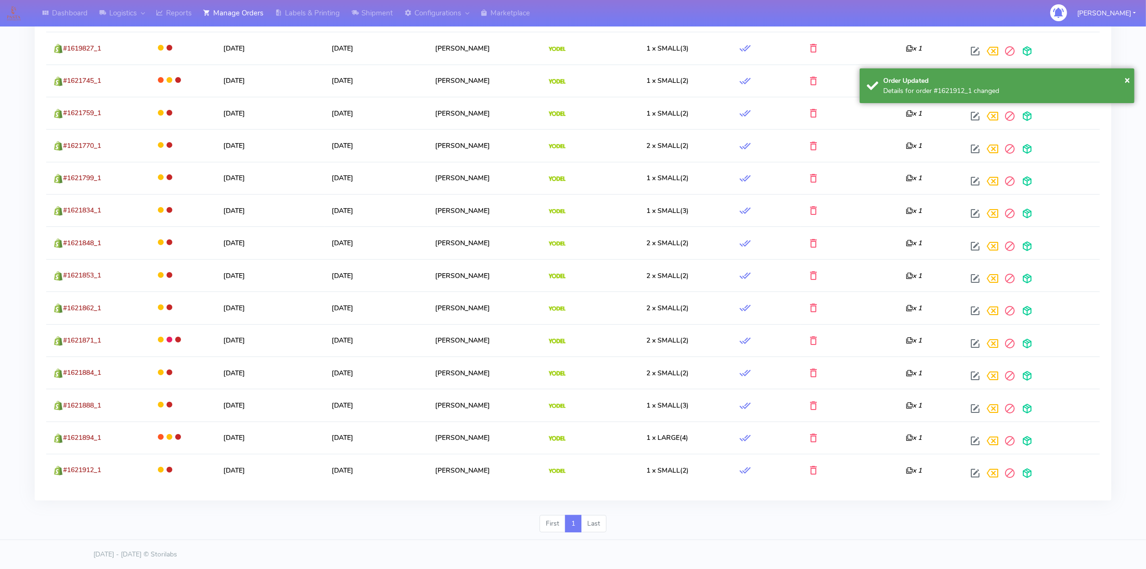
click at [486, 524] on div "First 1 Last" at bounding box center [572, 527] width 1091 height 25
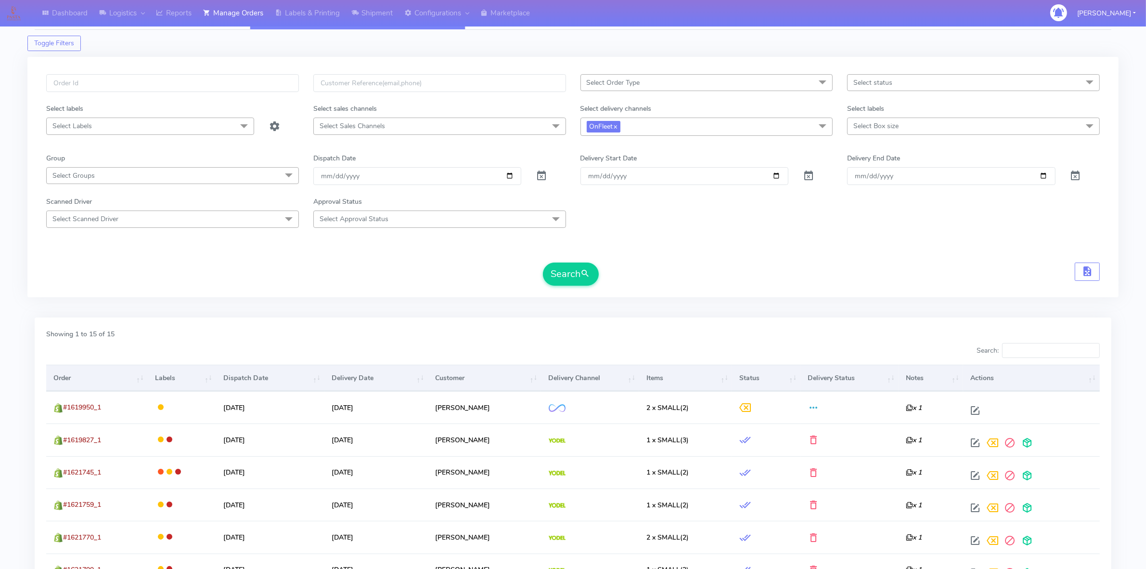
scroll to position [0, 0]
